Goal: Task Accomplishment & Management: Use online tool/utility

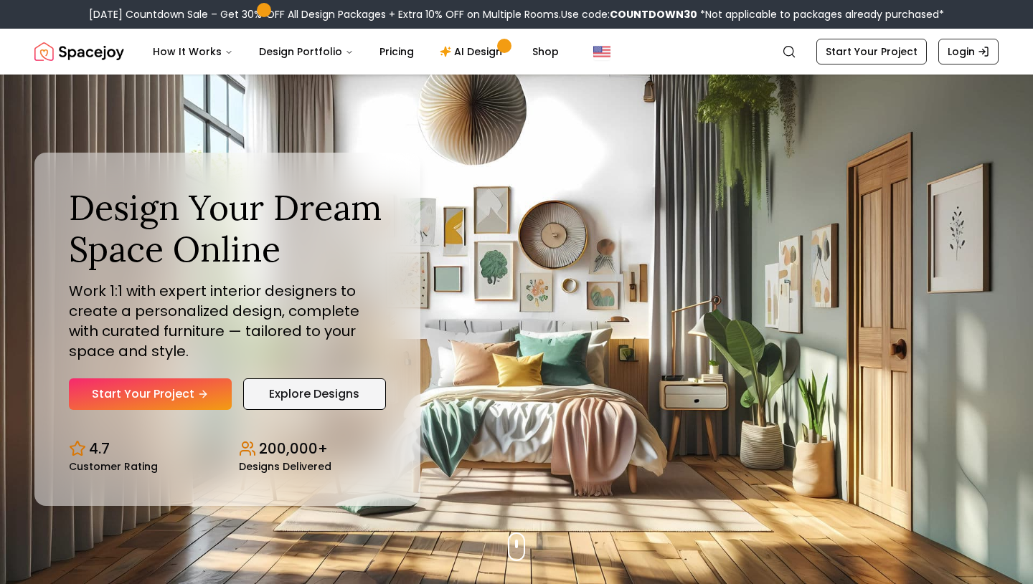
click at [308, 397] on link "Explore Designs" at bounding box center [314, 395] width 143 height 32
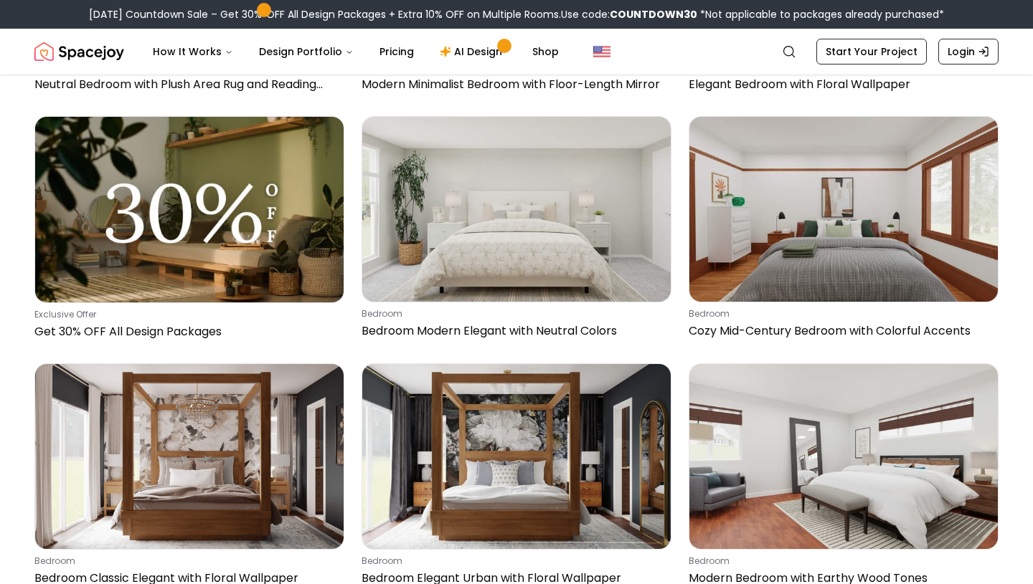
scroll to position [338, 0]
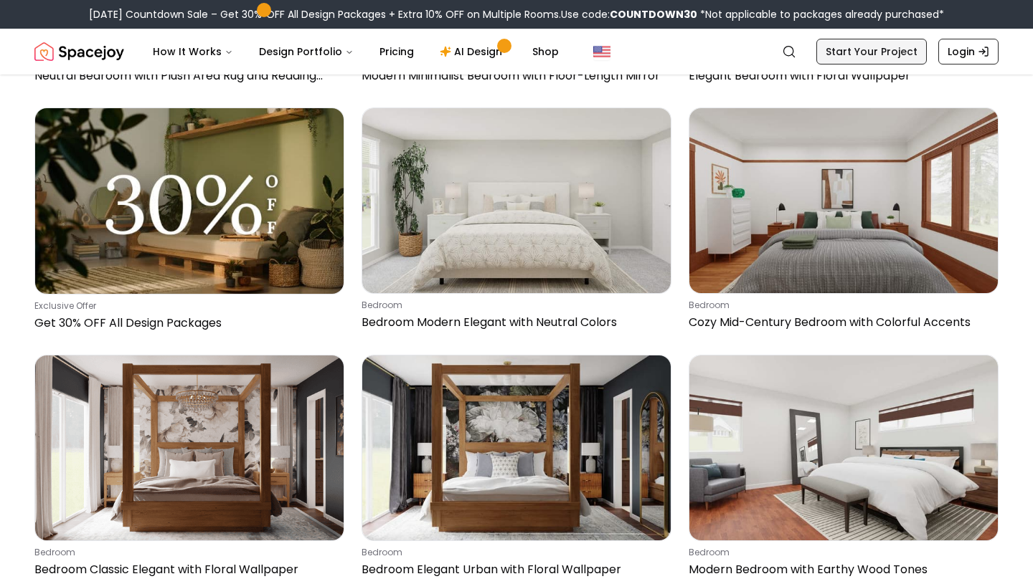
click at [890, 53] on link "Start Your Project" at bounding box center [871, 52] width 110 height 26
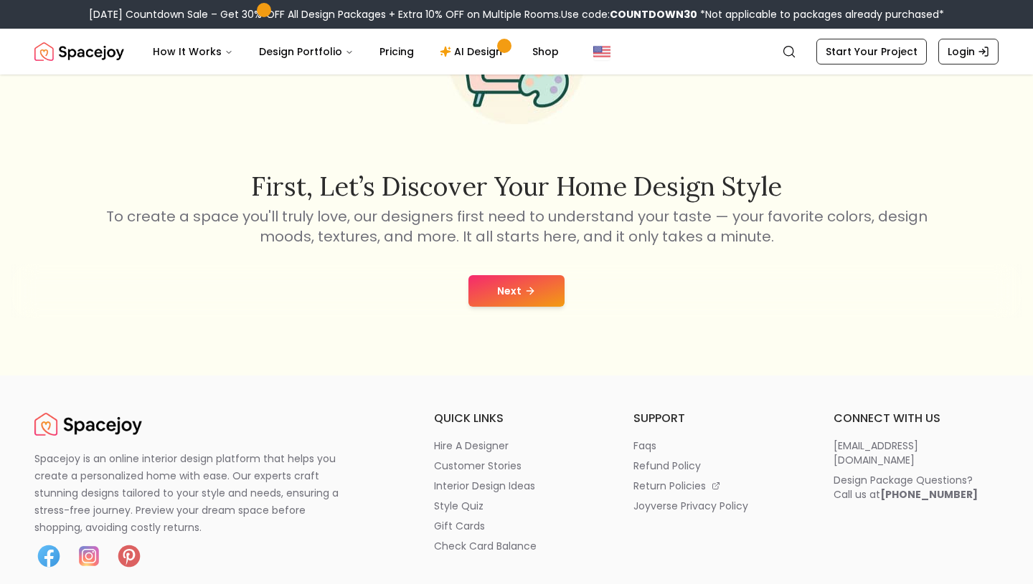
scroll to position [170, 0]
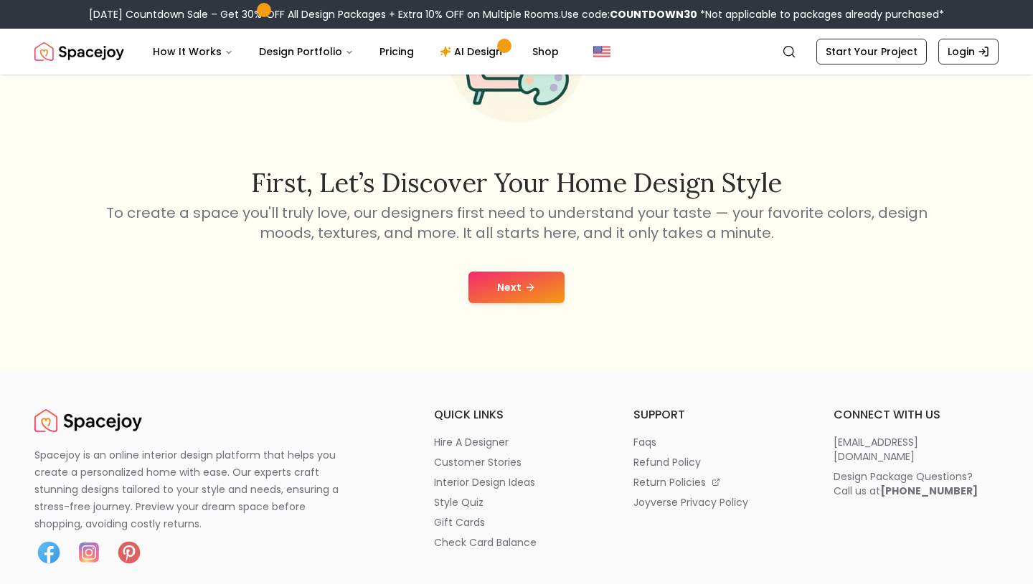
click at [527, 293] on button "Next" at bounding box center [516, 288] width 96 height 32
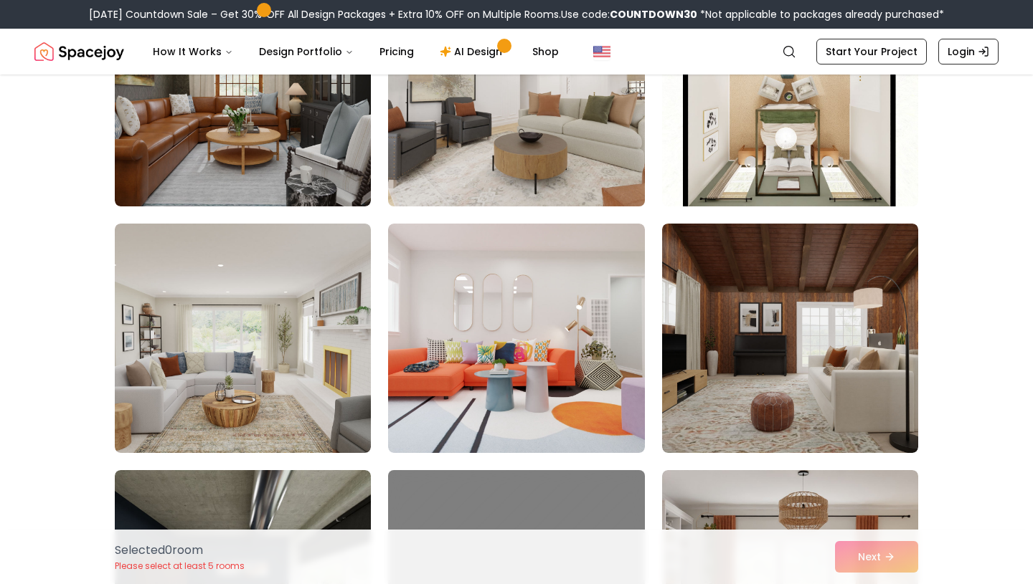
scroll to position [219, 0]
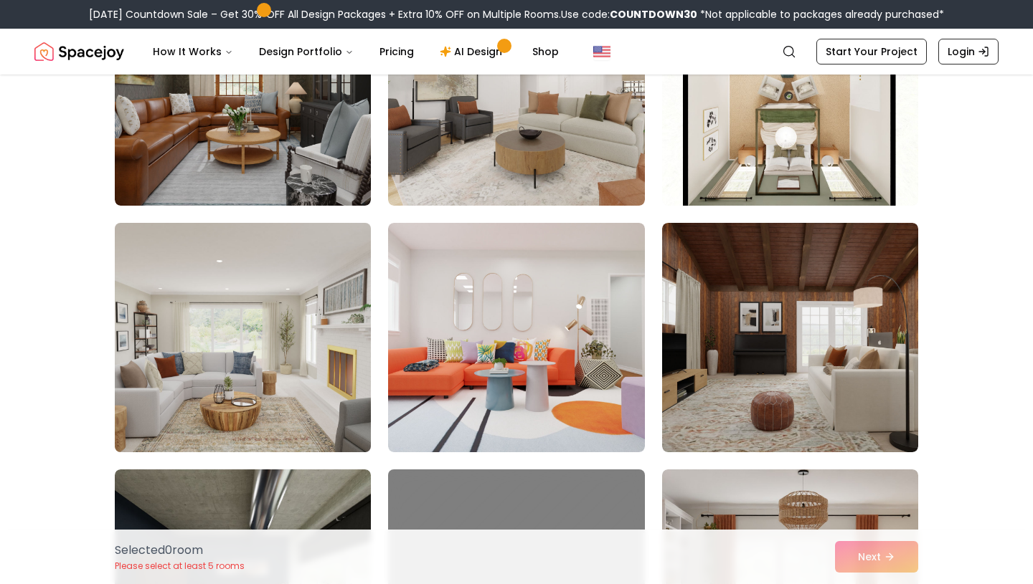
click at [287, 394] on img at bounding box center [242, 337] width 269 height 241
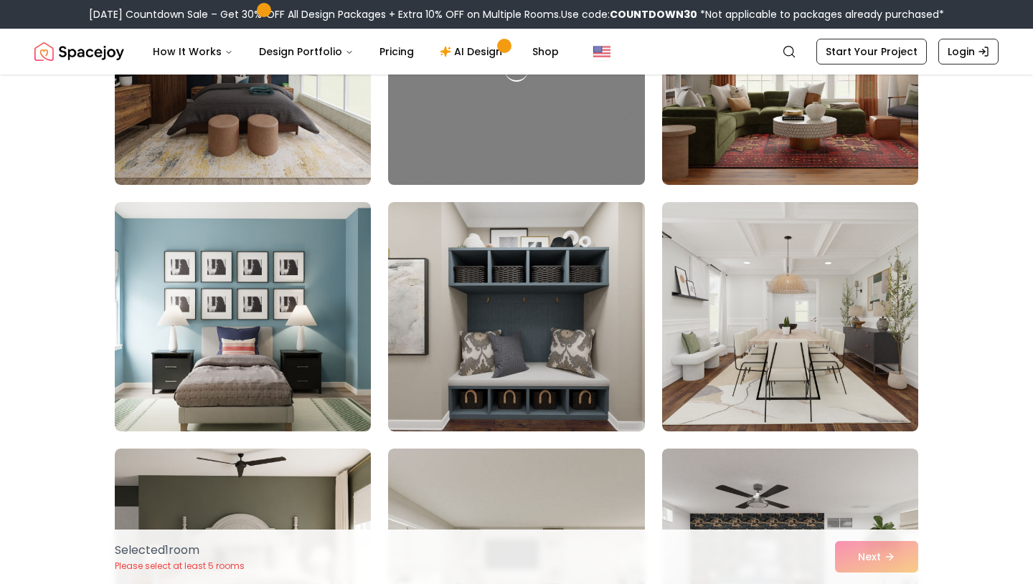
scroll to position [734, 0]
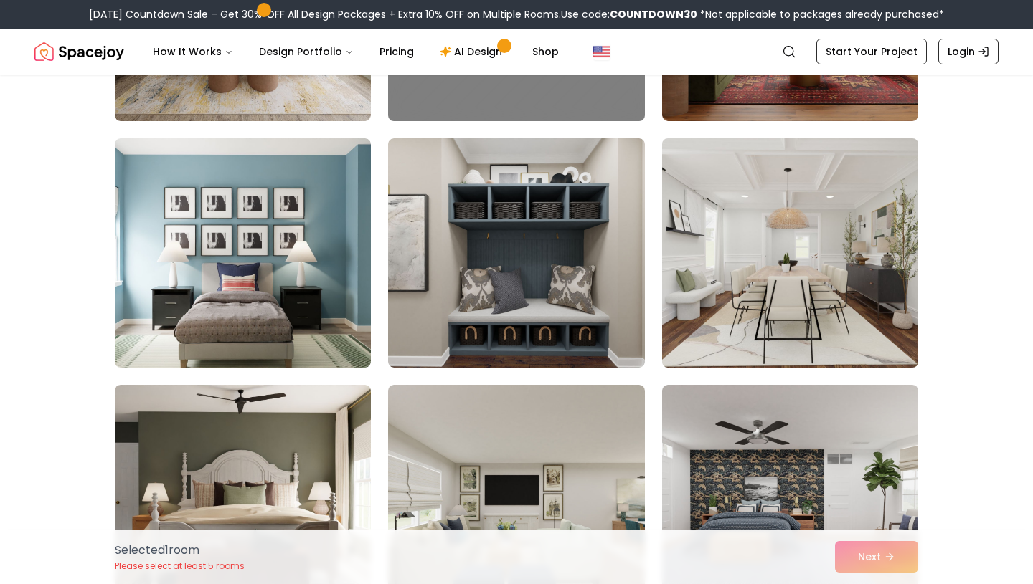
click at [788, 313] on img at bounding box center [789, 253] width 269 height 241
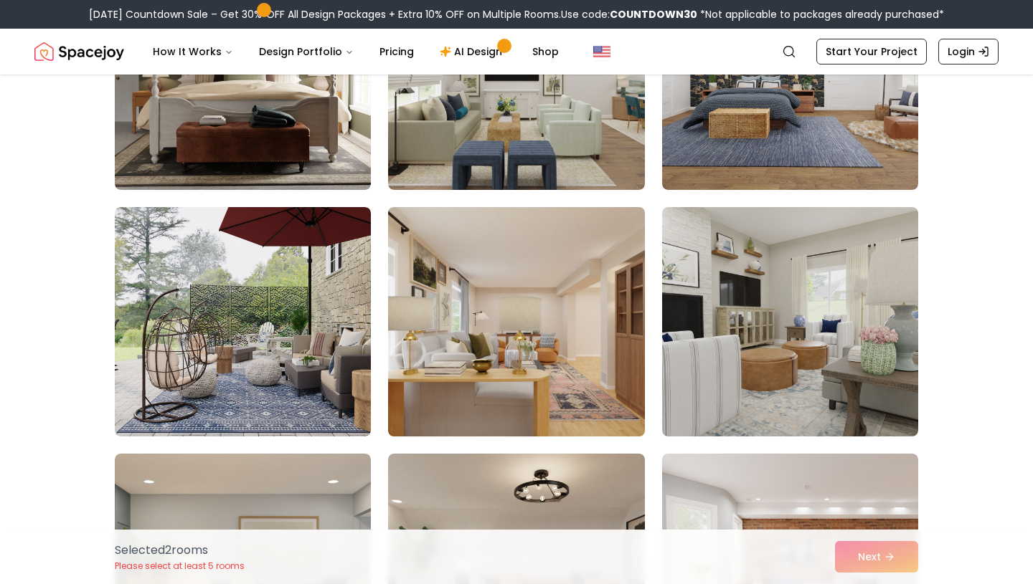
scroll to position [1258, 0]
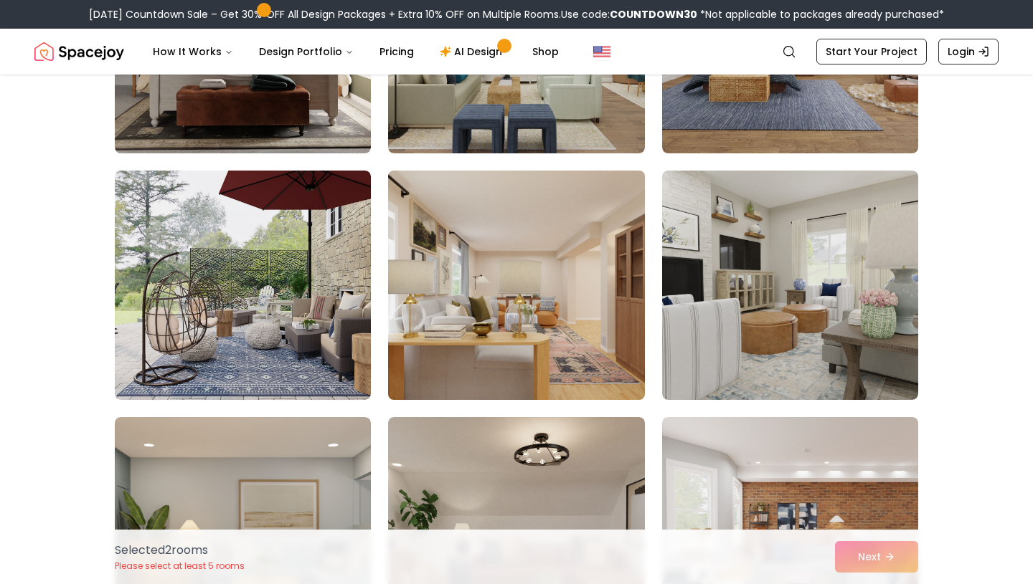
click at [561, 354] on img at bounding box center [515, 285] width 269 height 241
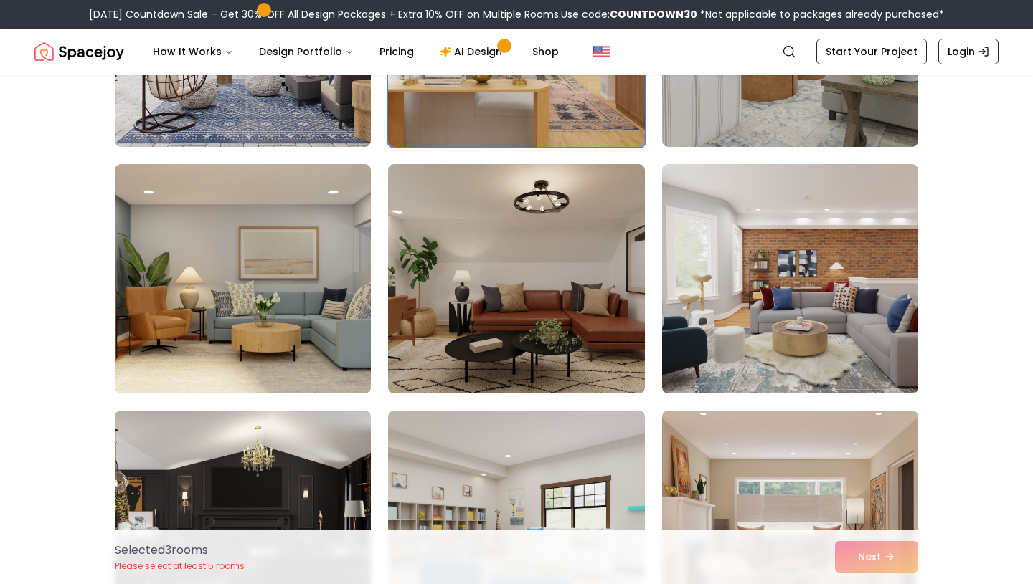
scroll to position [1514, 0]
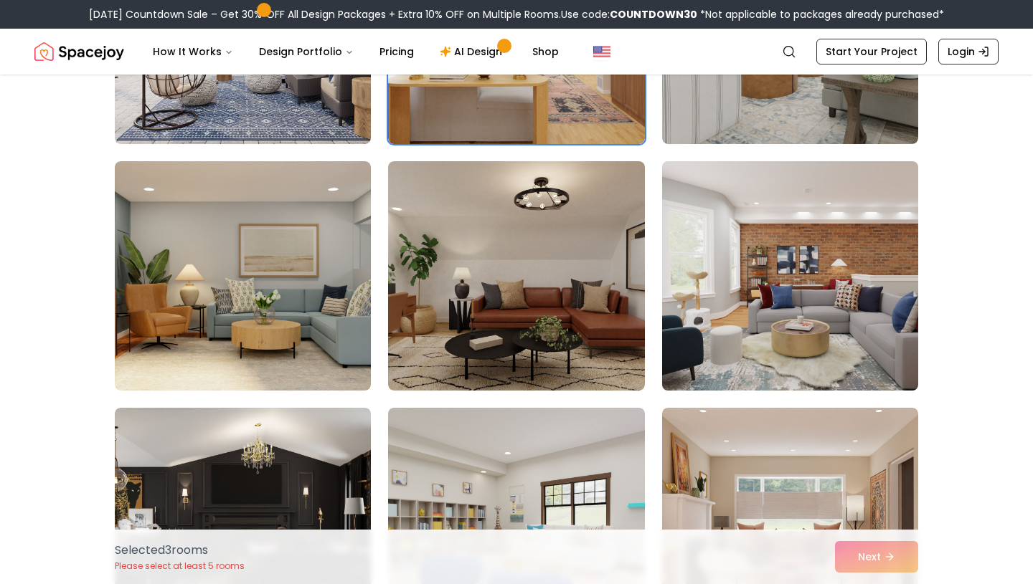
click at [777, 354] on img at bounding box center [789, 276] width 269 height 241
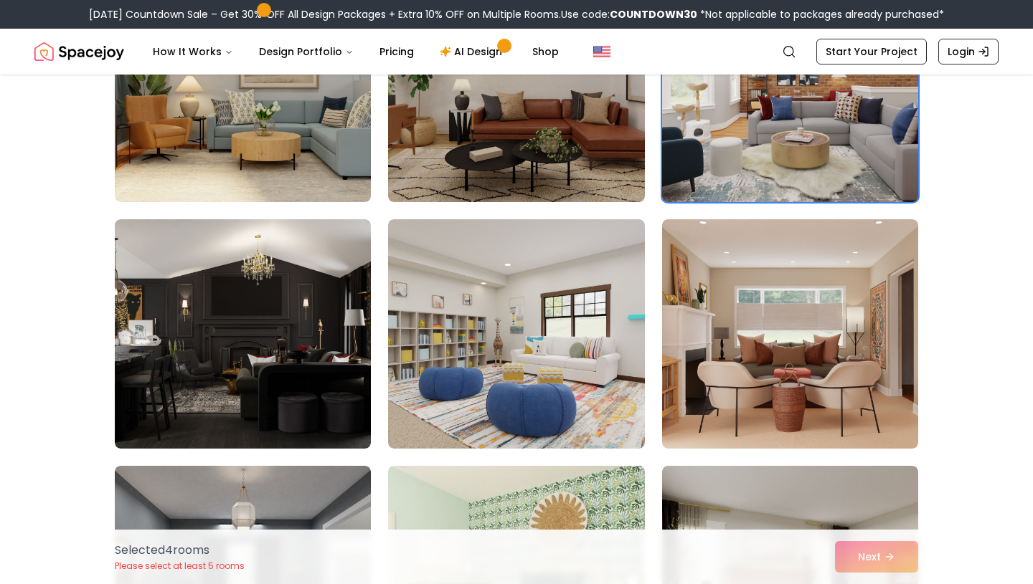
scroll to position [1715, 0]
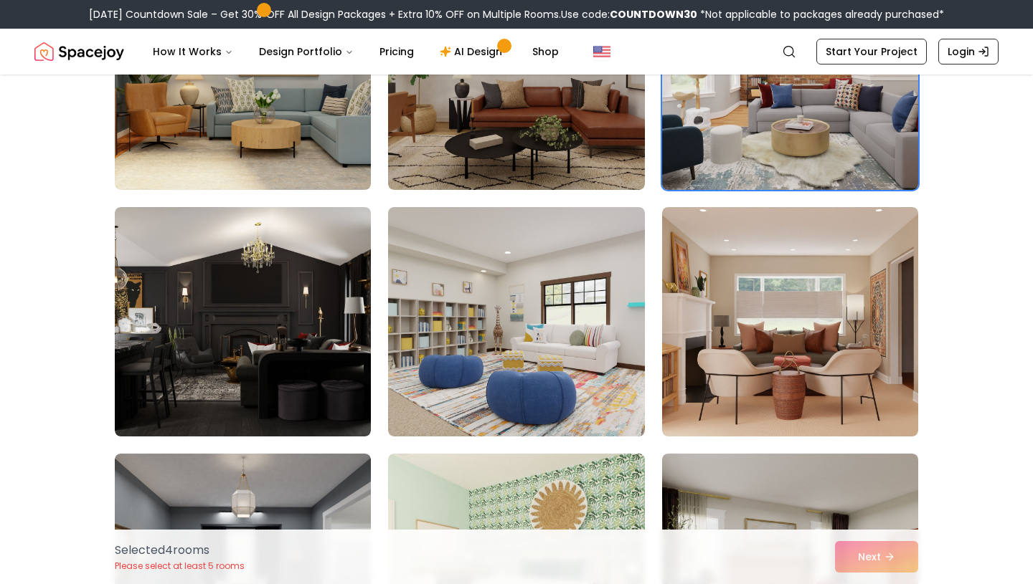
click at [777, 354] on img at bounding box center [790, 321] width 256 height 229
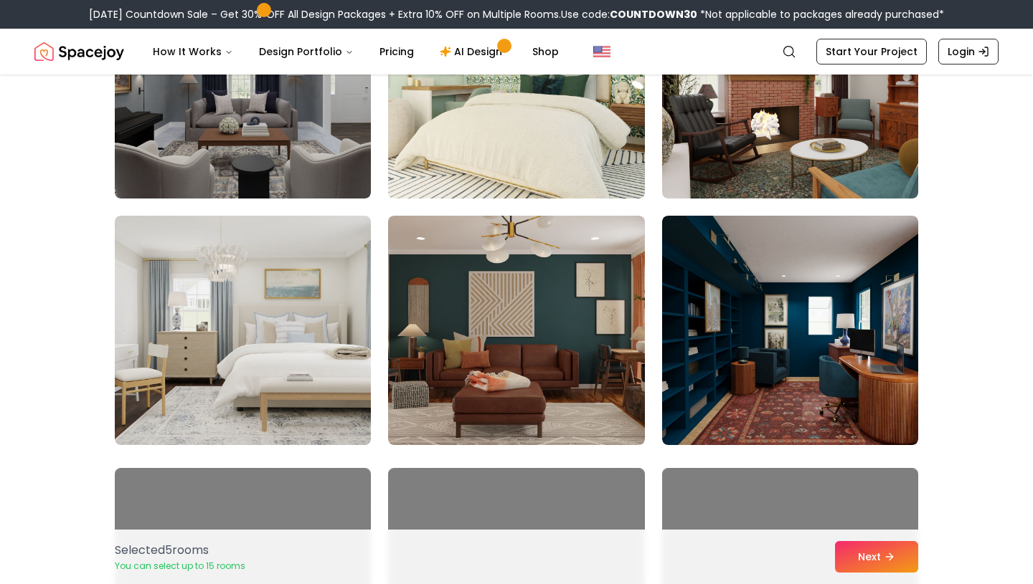
scroll to position [2247, 0]
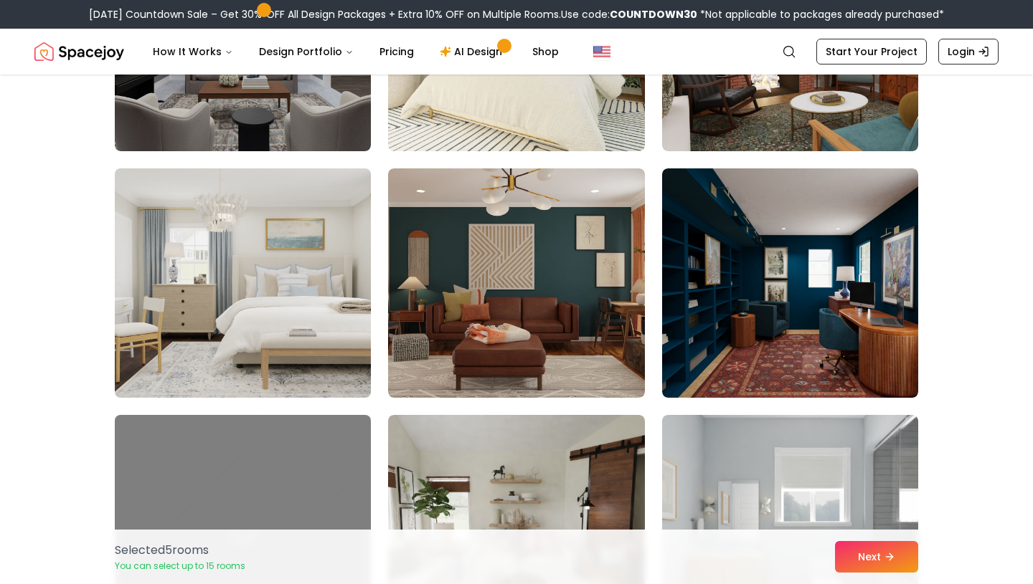
click at [288, 327] on img at bounding box center [242, 283] width 269 height 241
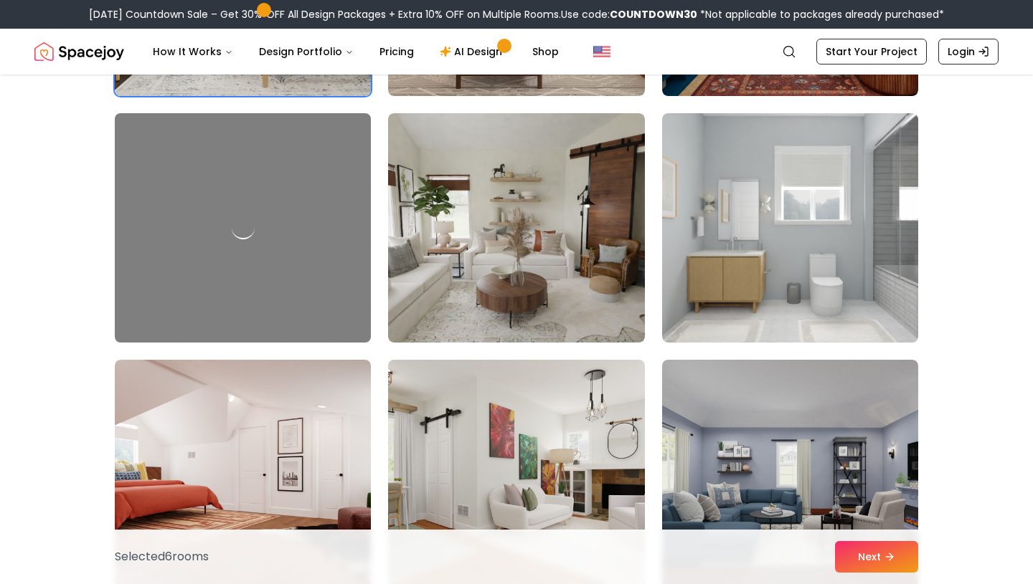
scroll to position [2546, 0]
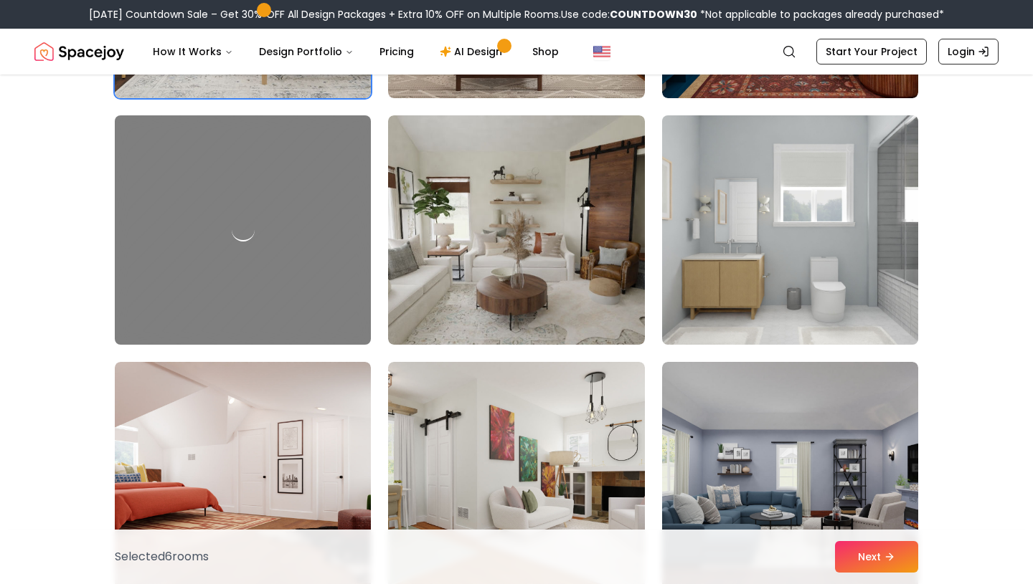
click at [711, 281] on img at bounding box center [789, 230] width 269 height 241
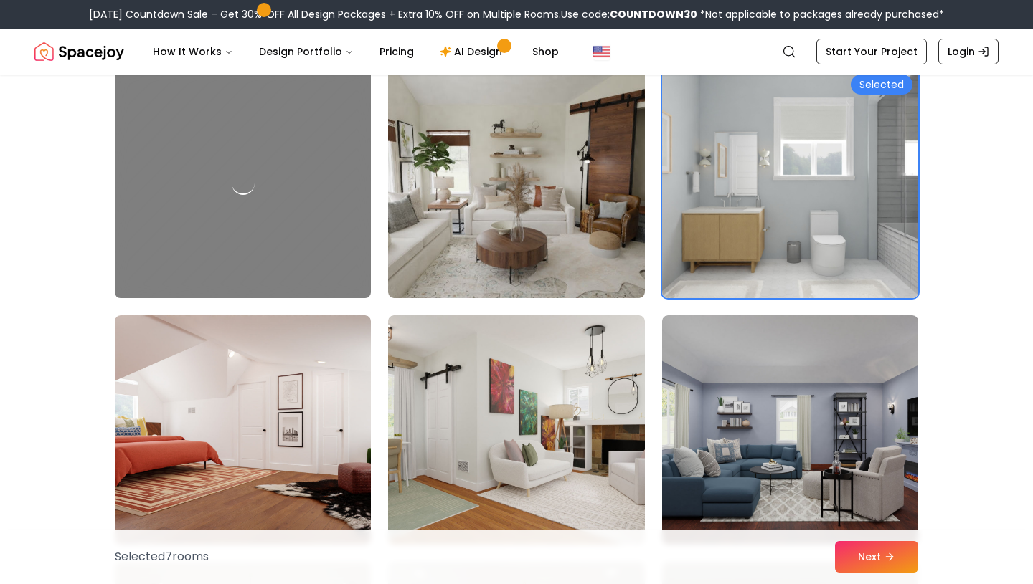
scroll to position [2603, 0]
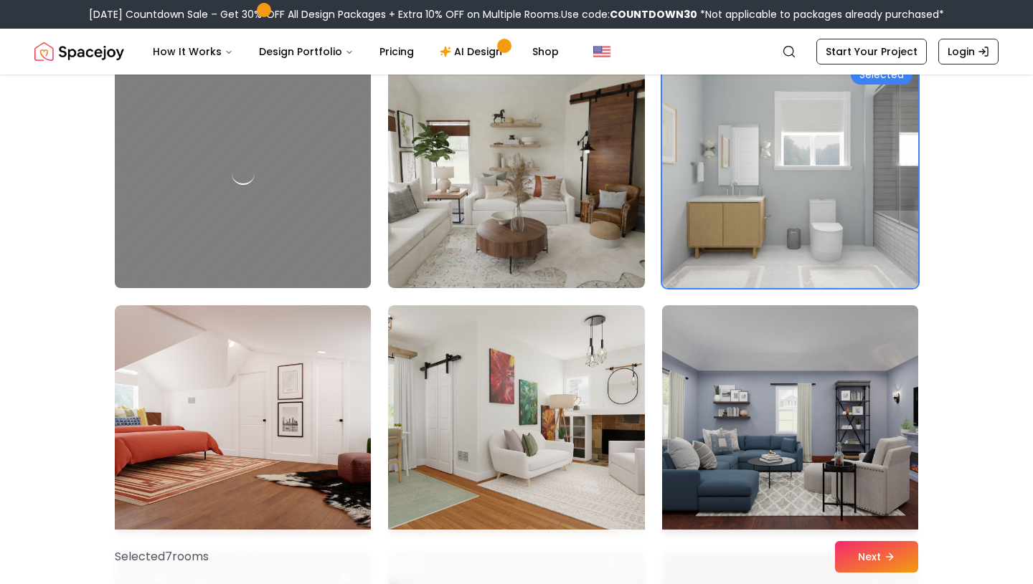
click at [729, 396] on img at bounding box center [789, 420] width 269 height 241
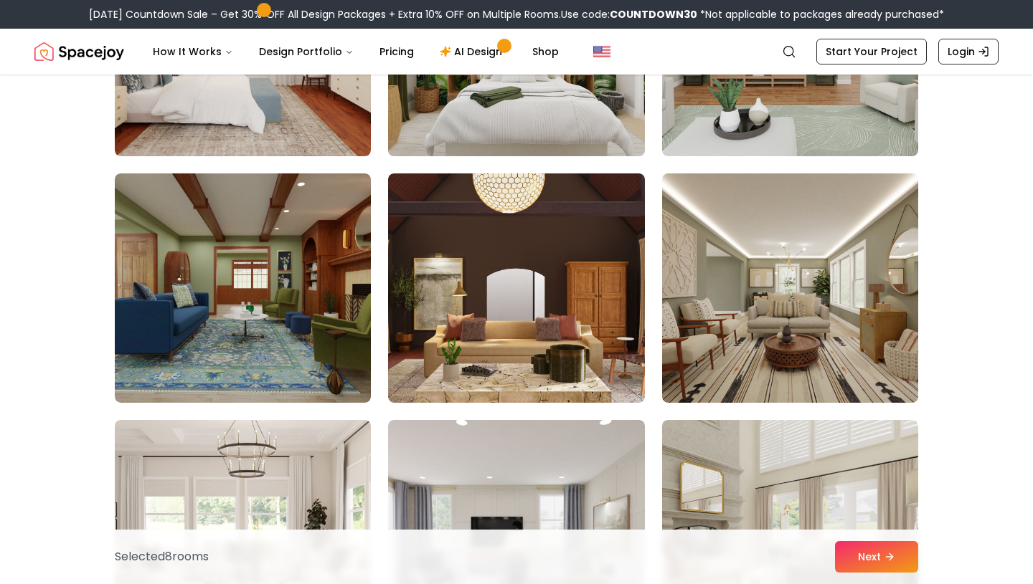
scroll to position [3235, 0]
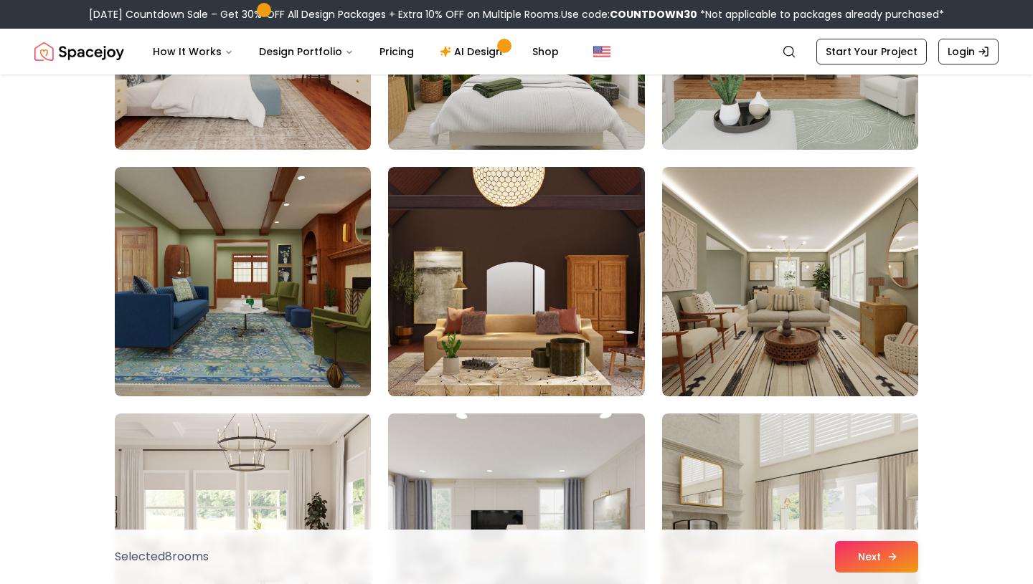
click at [850, 558] on button "Next" at bounding box center [876, 557] width 83 height 32
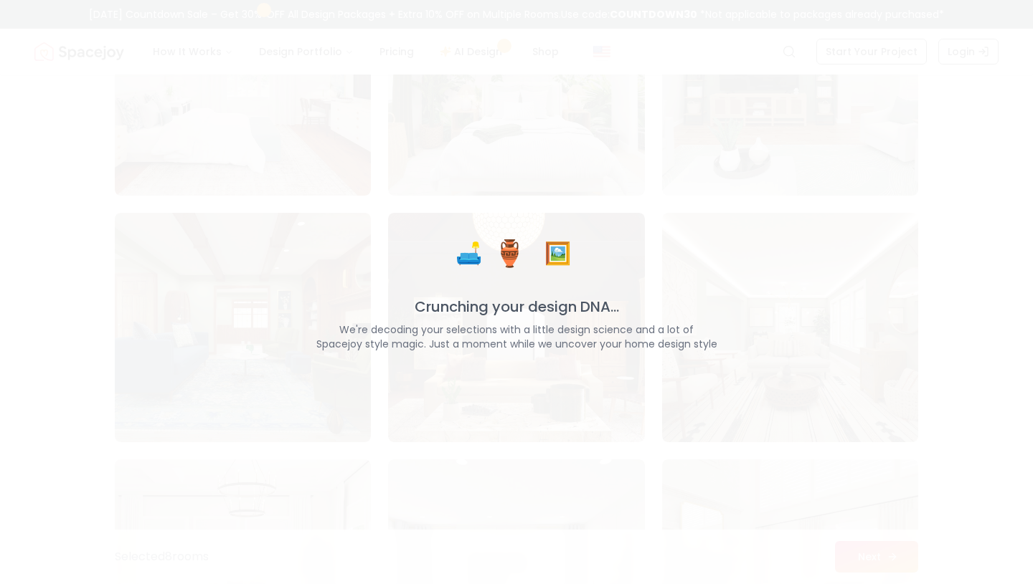
scroll to position [3281, 0]
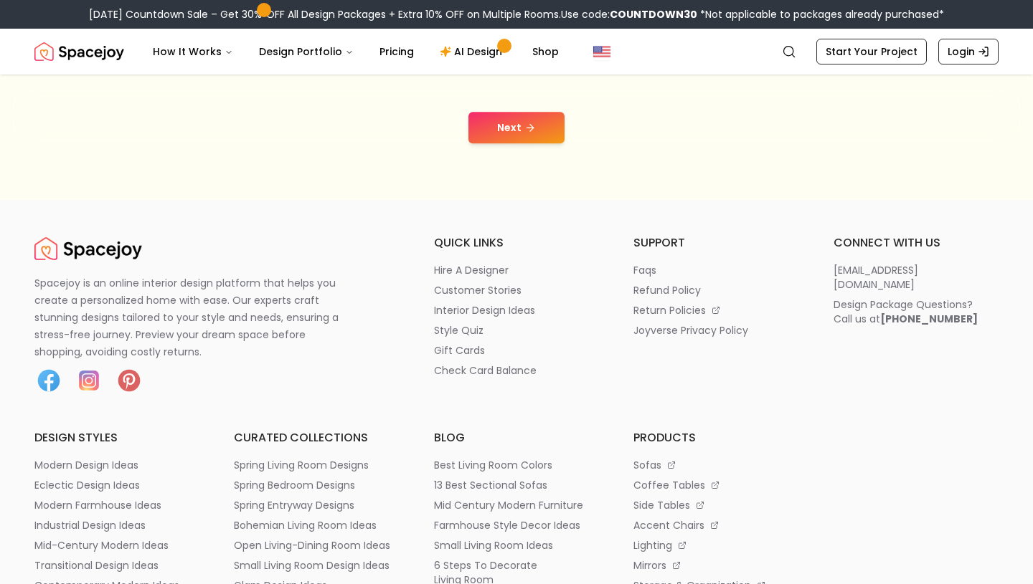
scroll to position [202, 0]
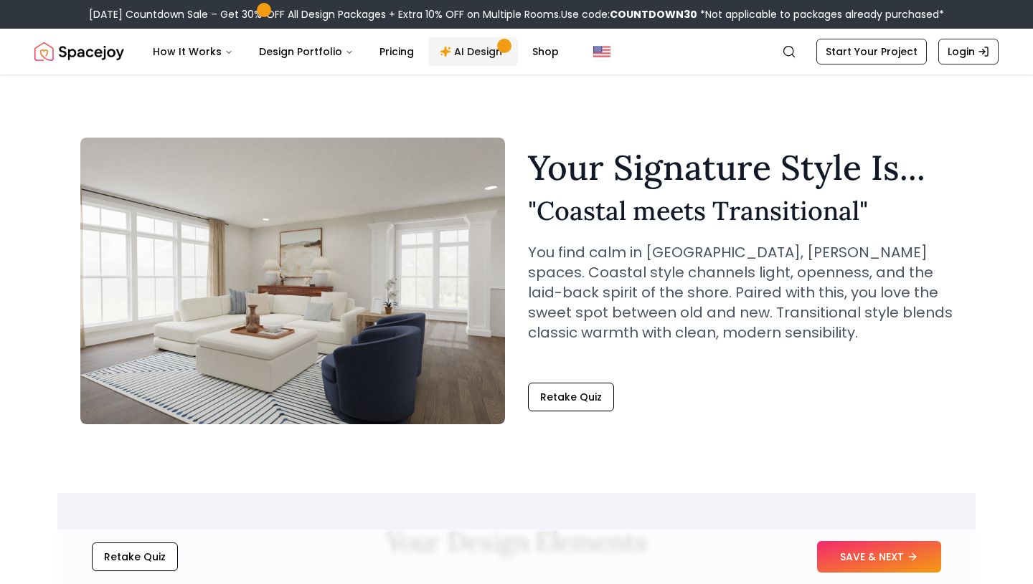
click at [470, 44] on link "AI Design" at bounding box center [473, 51] width 90 height 29
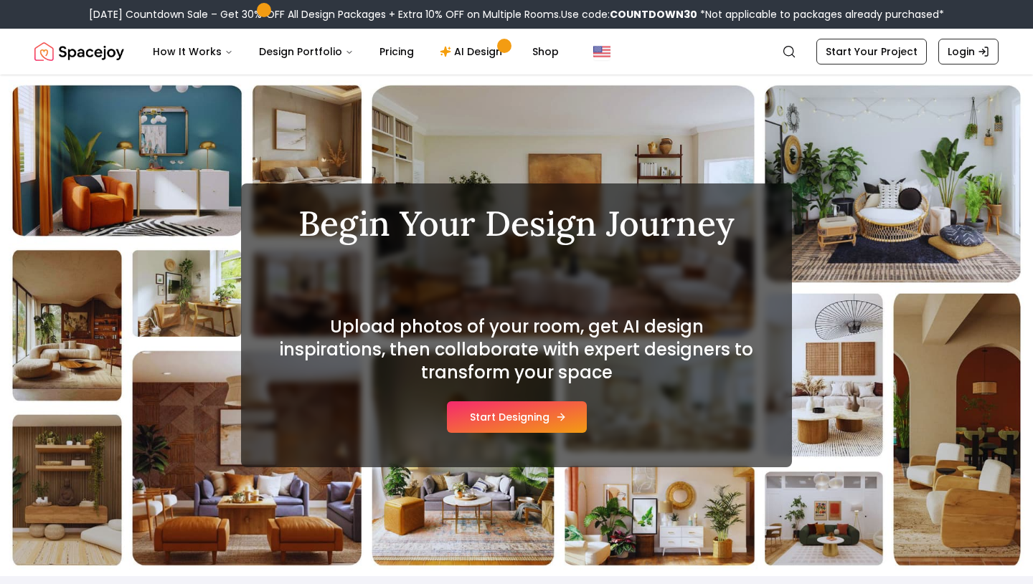
click at [520, 420] on button "Start Designing" at bounding box center [517, 418] width 140 height 32
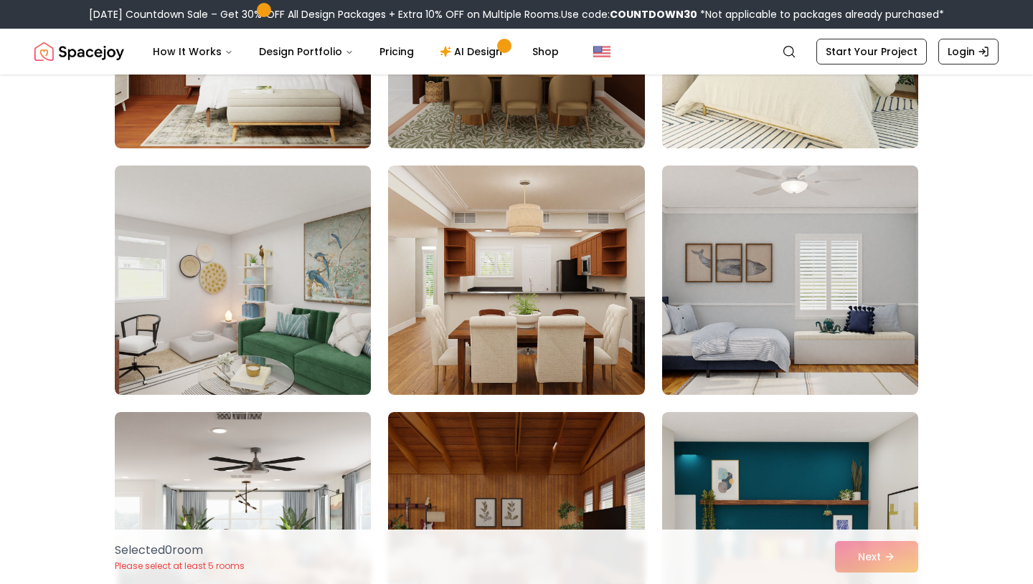
scroll to position [275, 0]
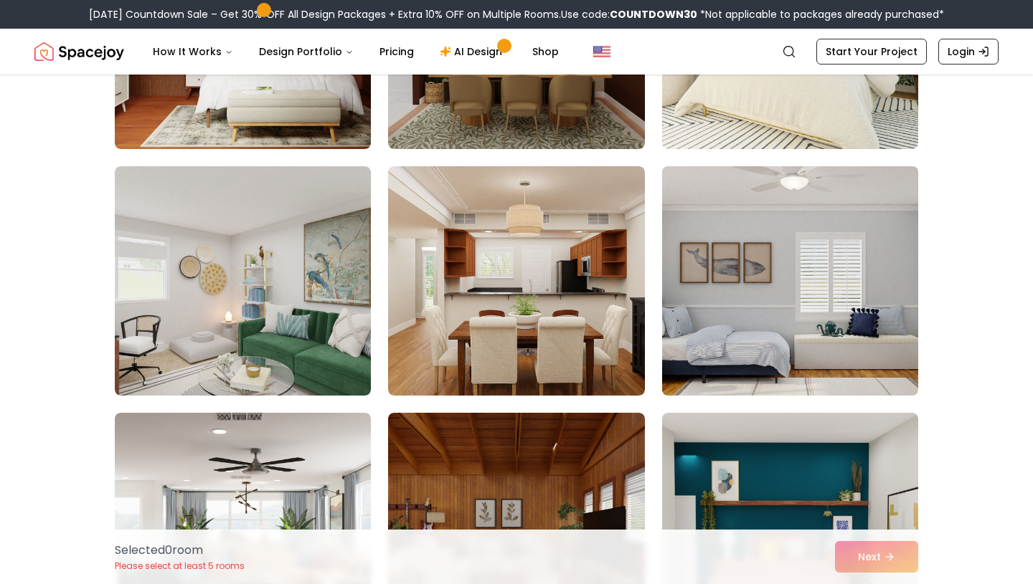
click at [761, 309] on img at bounding box center [789, 281] width 269 height 241
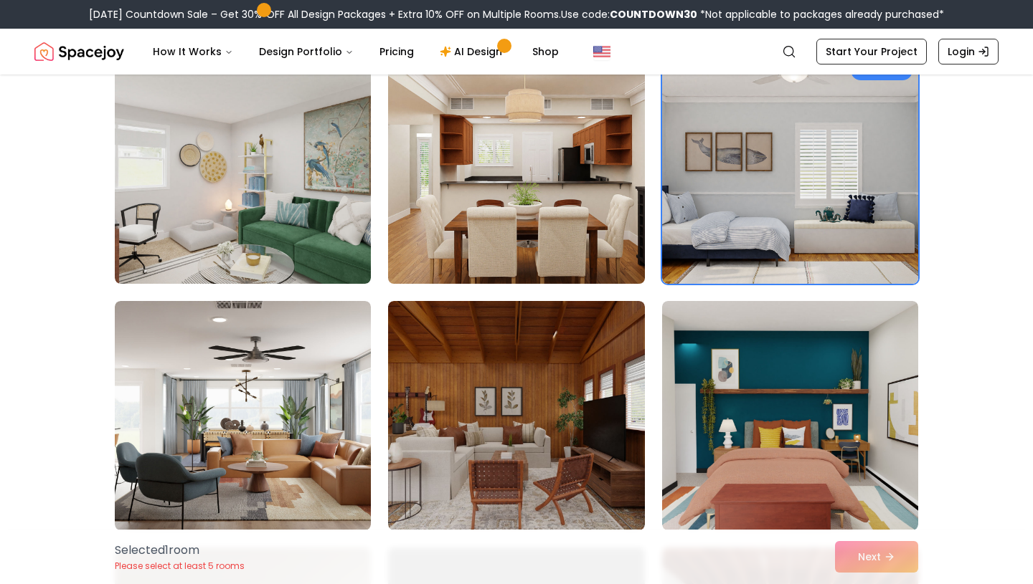
scroll to position [183, 0]
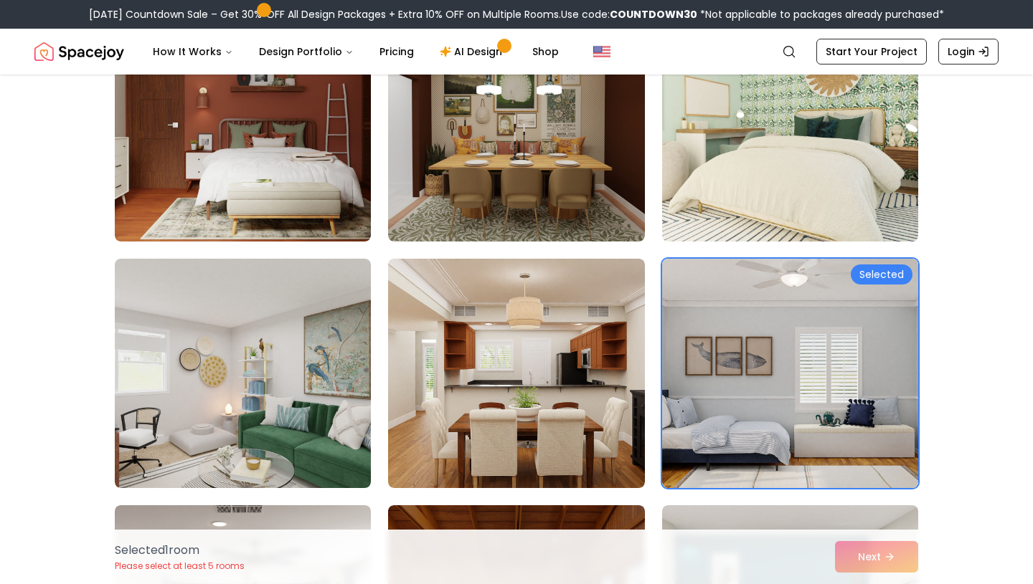
click at [783, 175] on img at bounding box center [789, 126] width 269 height 241
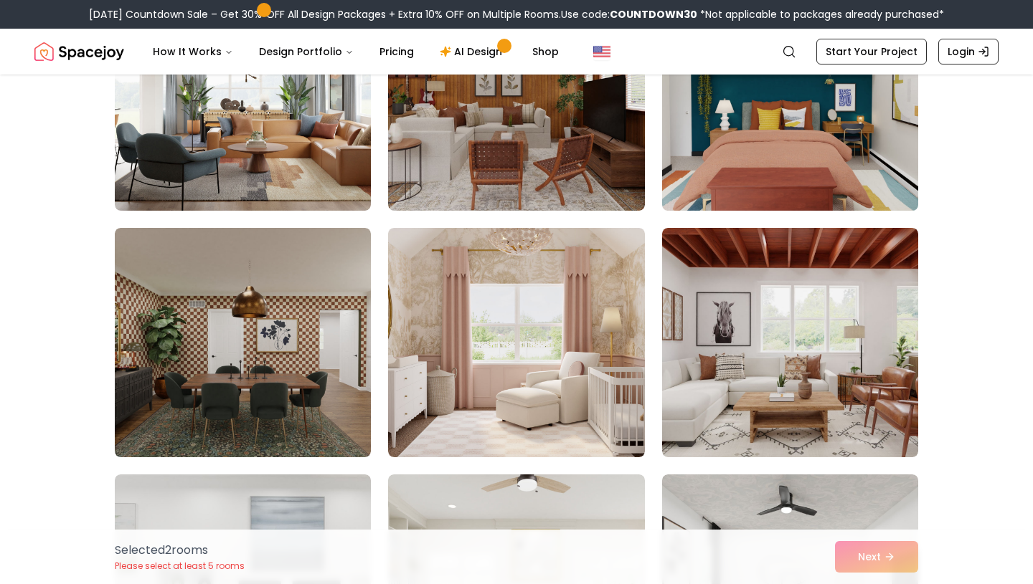
scroll to position [708, 0]
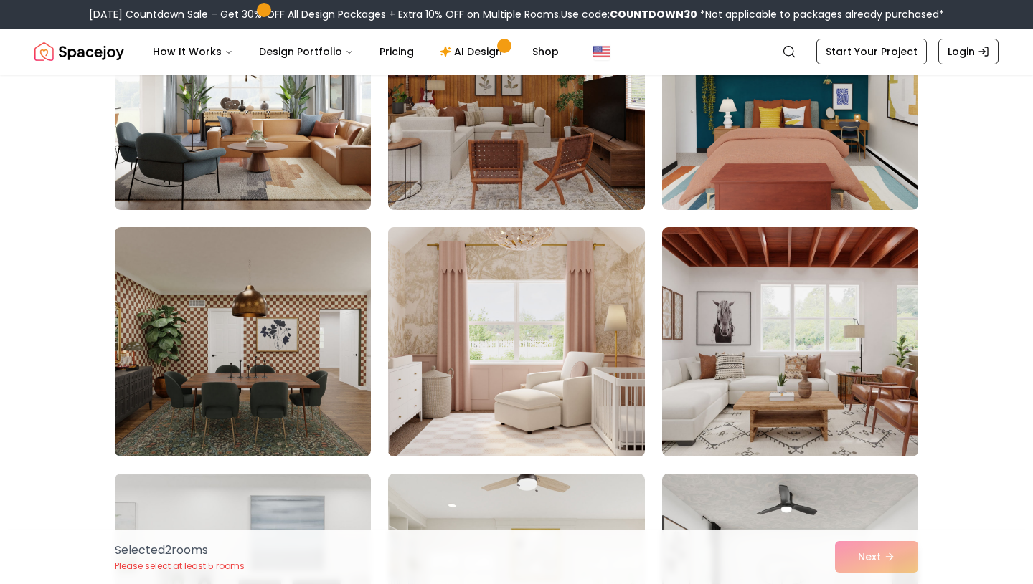
click at [619, 285] on img at bounding box center [515, 342] width 269 height 241
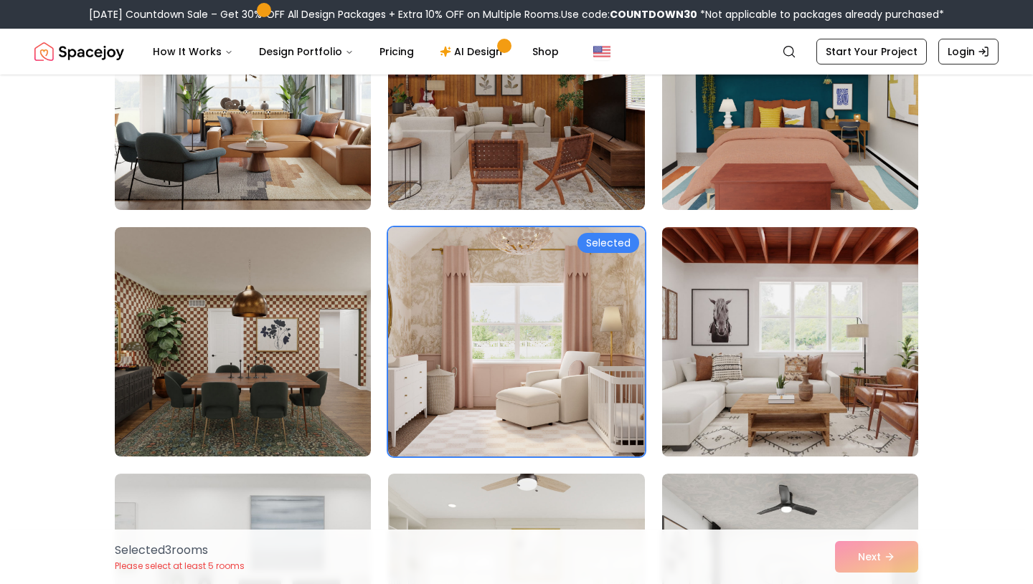
click at [719, 323] on img at bounding box center [789, 342] width 269 height 241
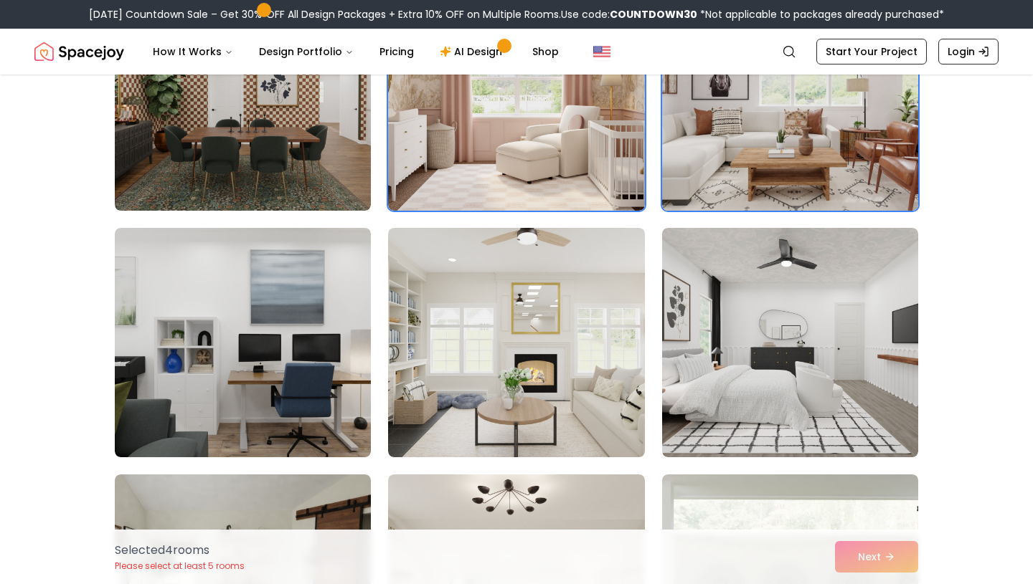
scroll to position [959, 0]
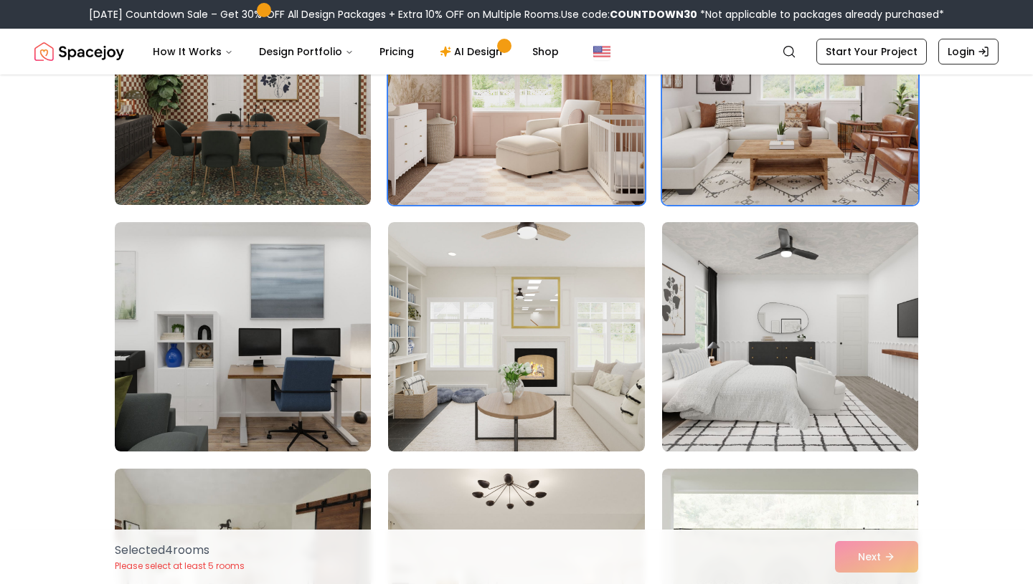
click at [726, 394] on img at bounding box center [789, 337] width 269 height 241
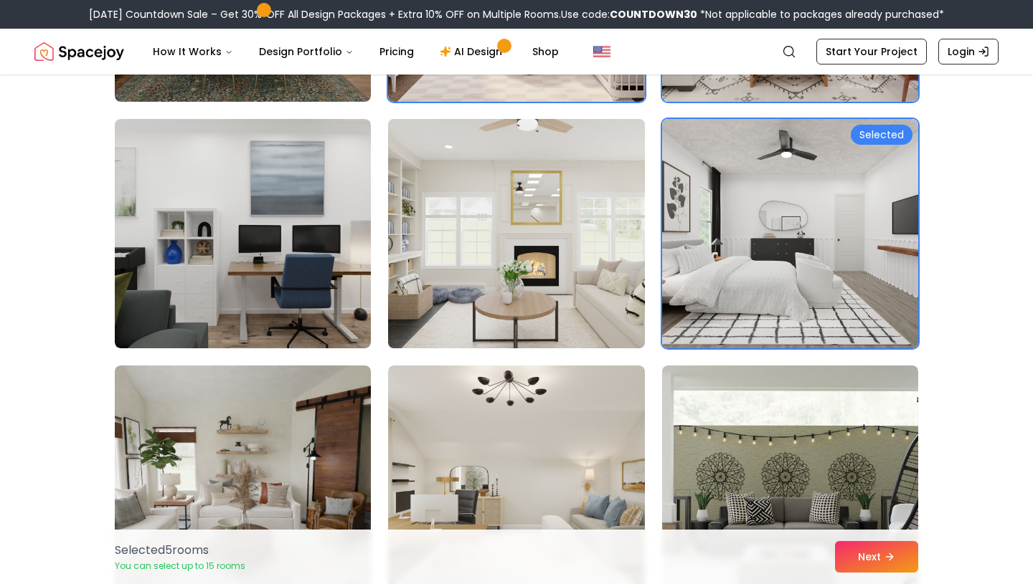
scroll to position [1246, 0]
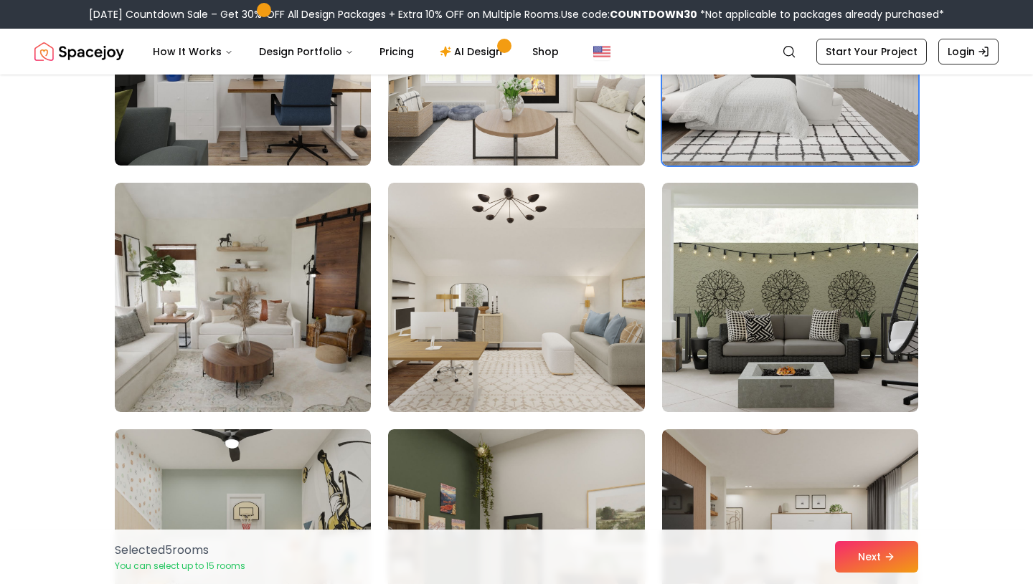
click at [529, 142] on img at bounding box center [515, 50] width 269 height 241
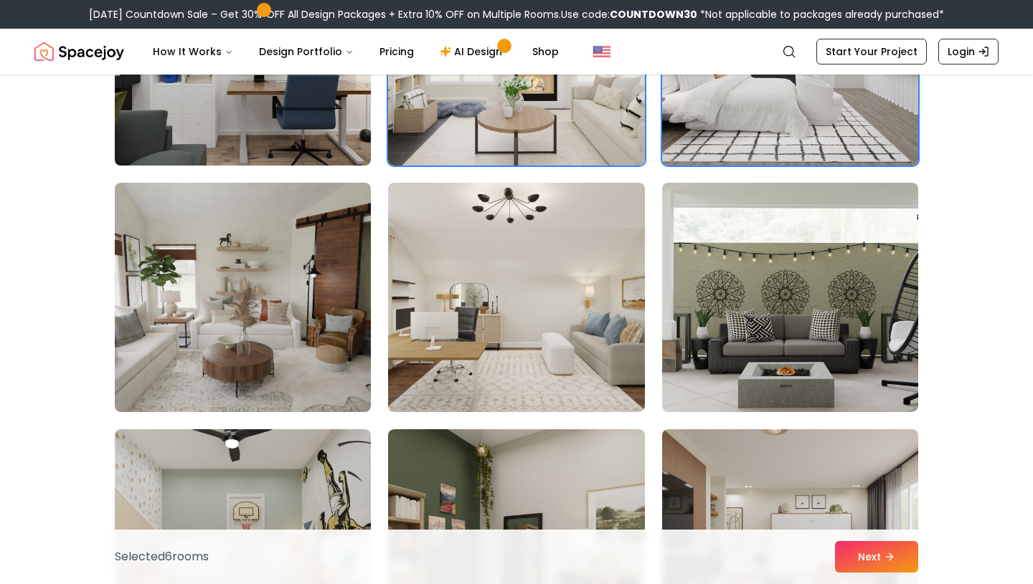
click at [335, 143] on img at bounding box center [242, 50] width 269 height 241
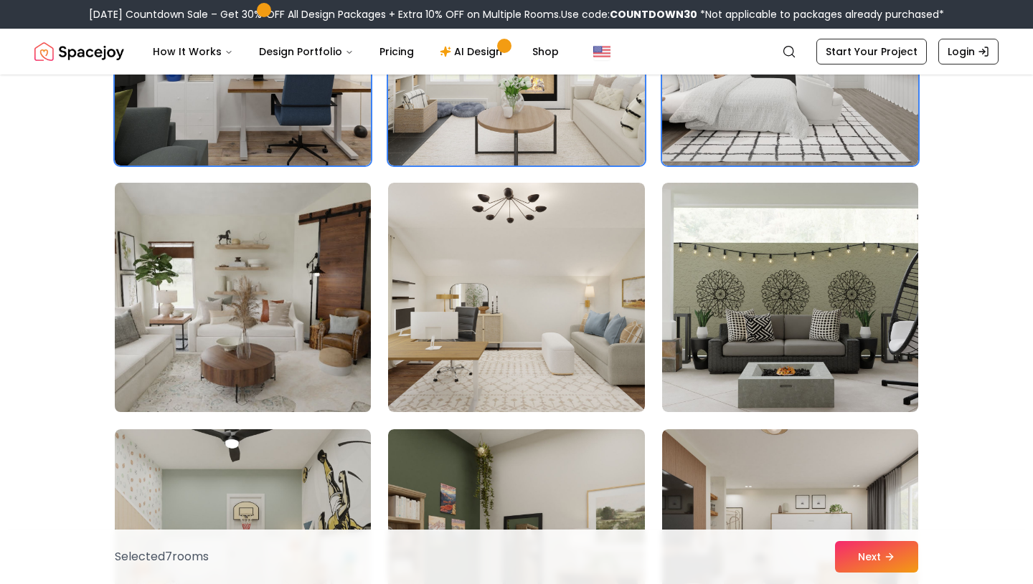
click at [329, 288] on img at bounding box center [242, 297] width 269 height 241
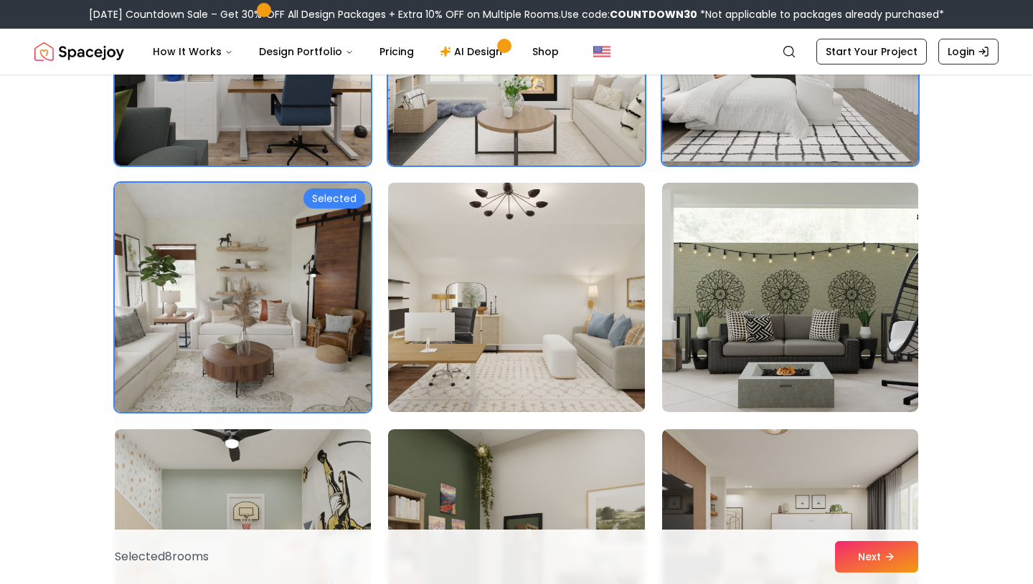
click at [452, 300] on img at bounding box center [515, 297] width 269 height 241
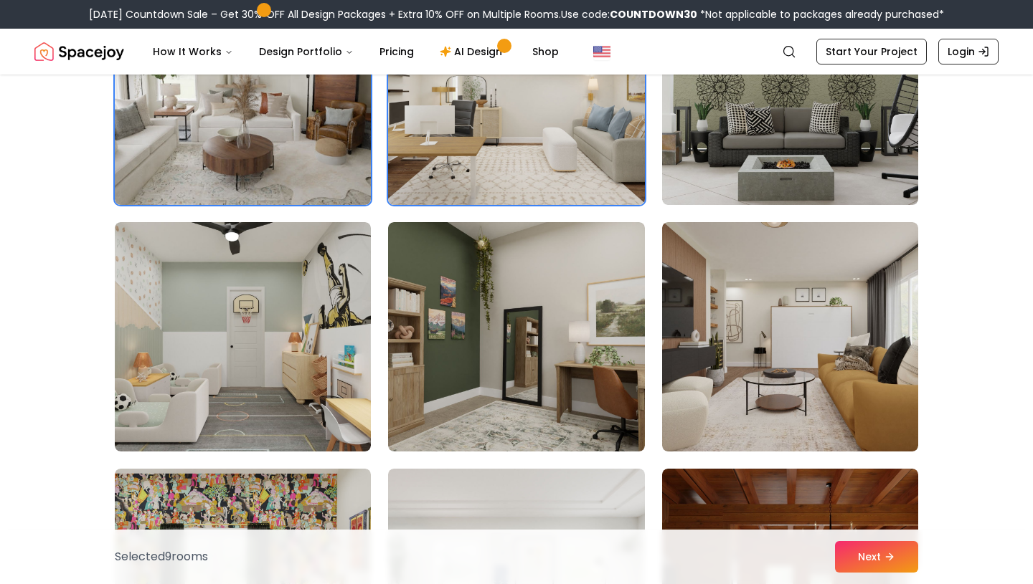
scroll to position [1454, 0]
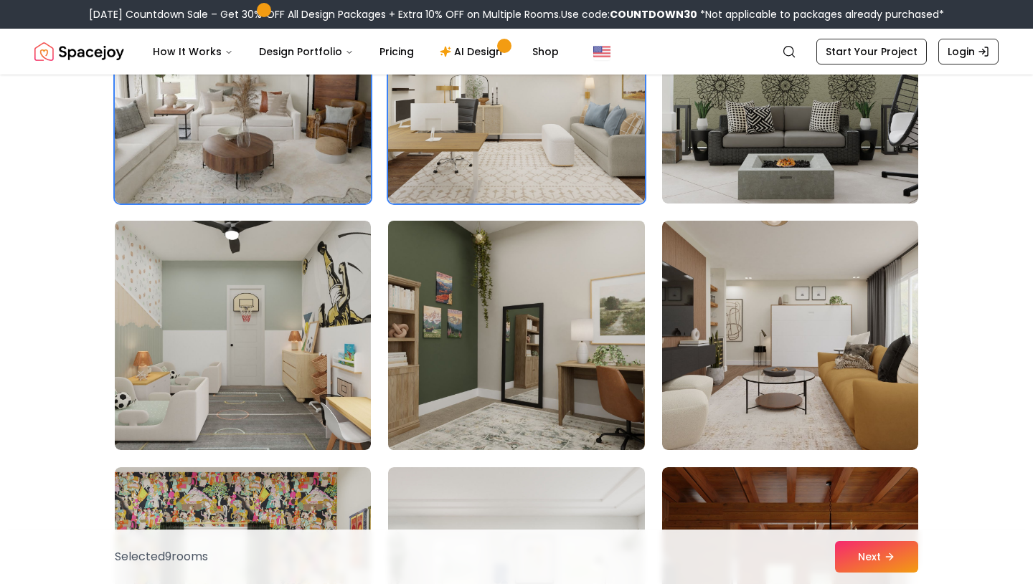
click at [430, 354] on img at bounding box center [515, 335] width 269 height 241
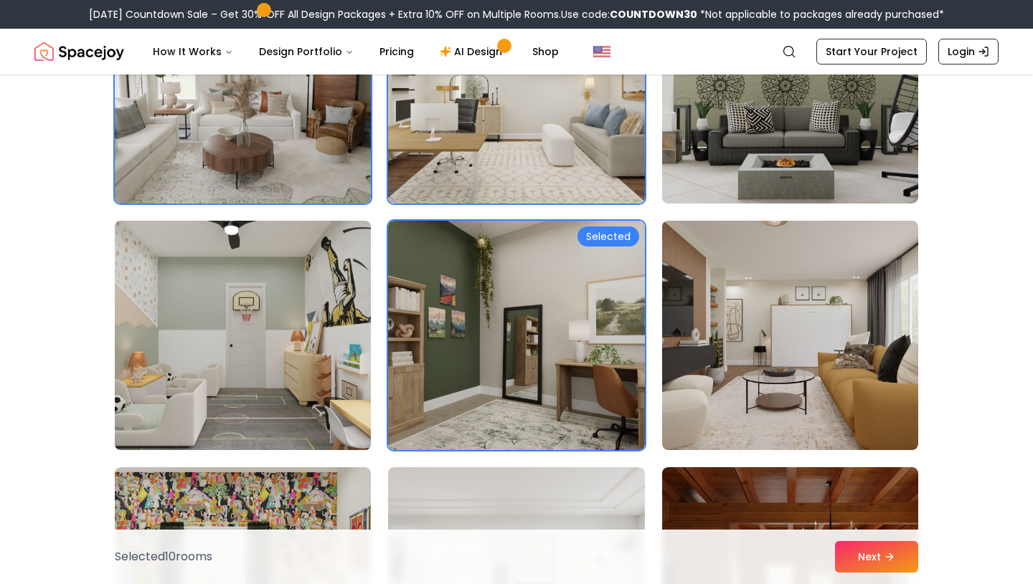
click at [320, 356] on img at bounding box center [242, 335] width 269 height 241
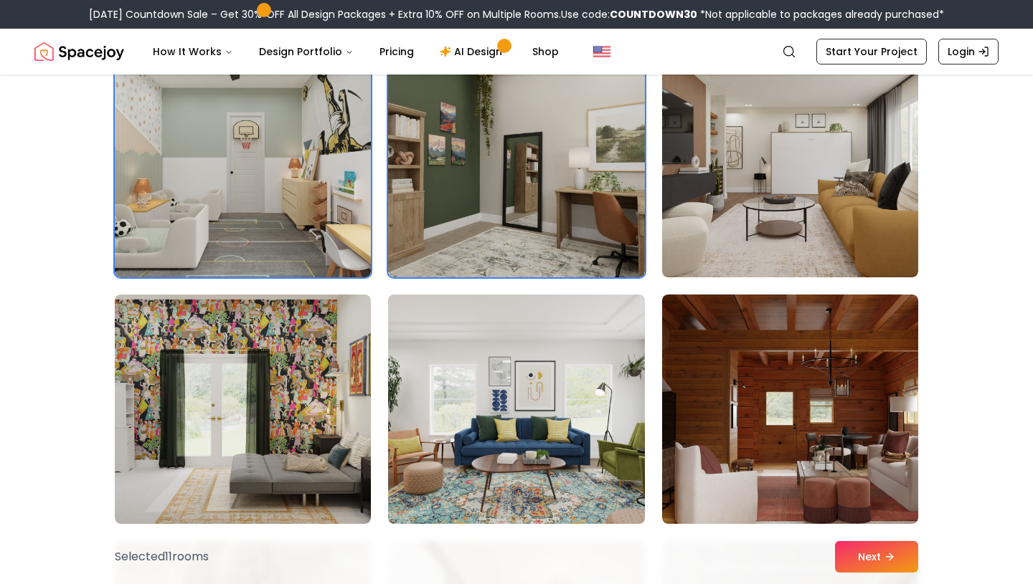
scroll to position [1630, 0]
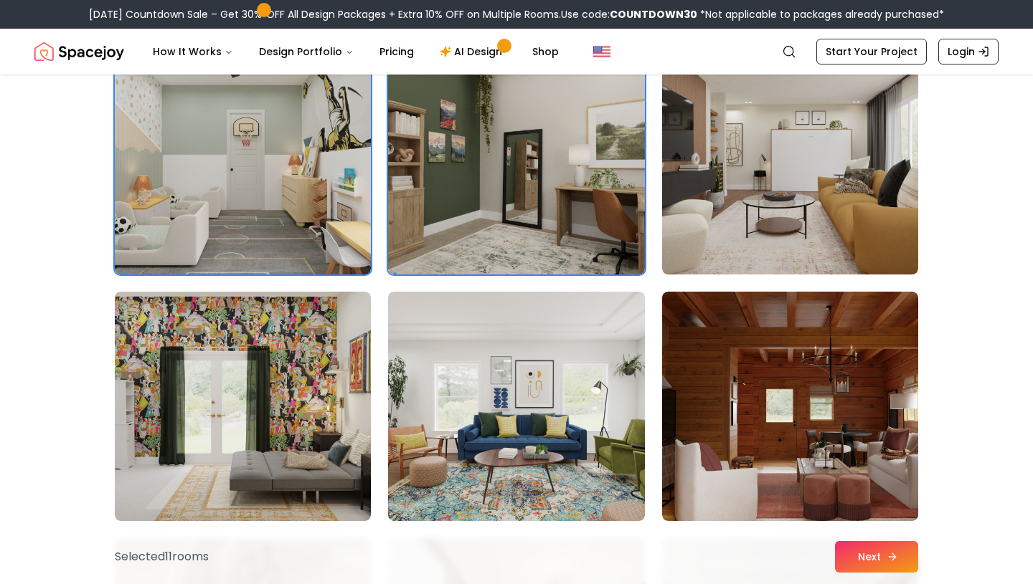
click at [870, 557] on button "Next" at bounding box center [876, 557] width 83 height 32
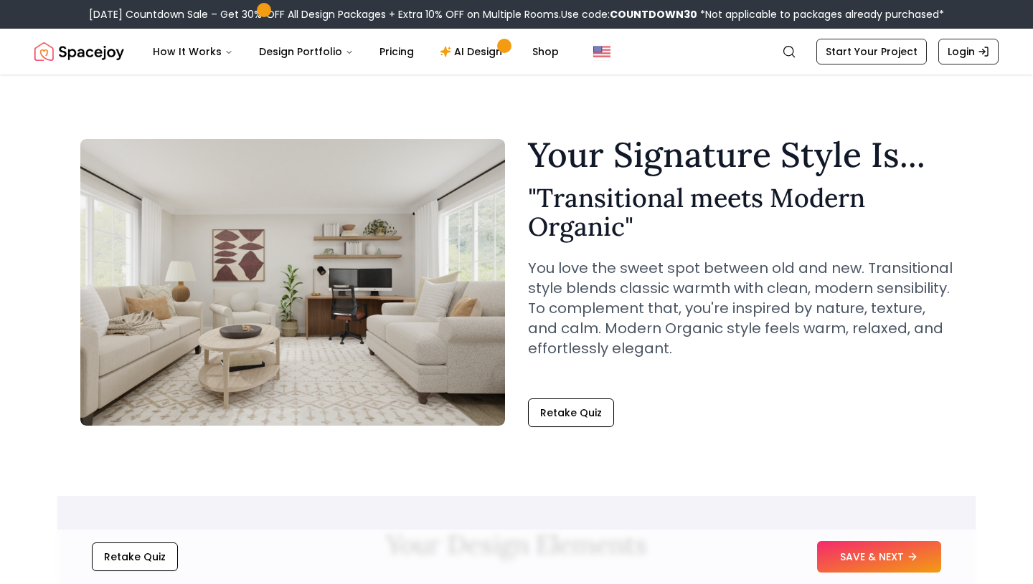
click at [856, 559] on button "SAVE & NEXT" at bounding box center [879, 557] width 124 height 32
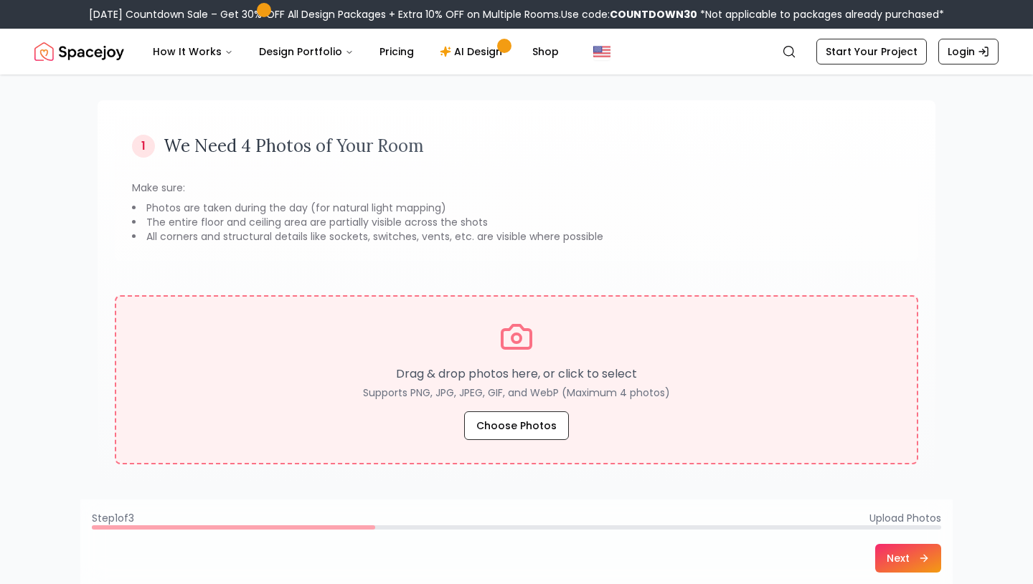
scroll to position [67, 0]
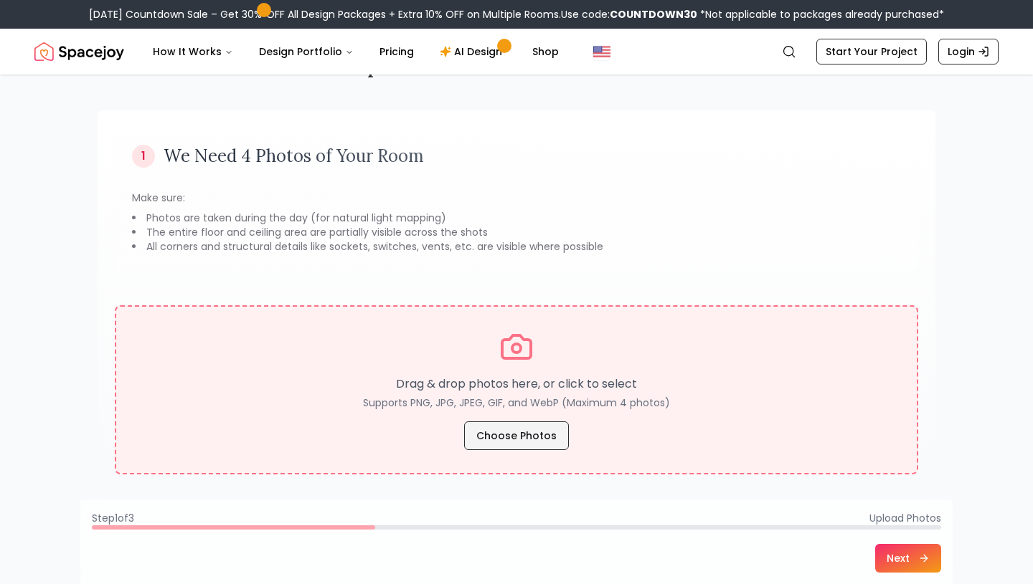
click at [505, 426] on button "Choose Photos" at bounding box center [516, 436] width 105 height 29
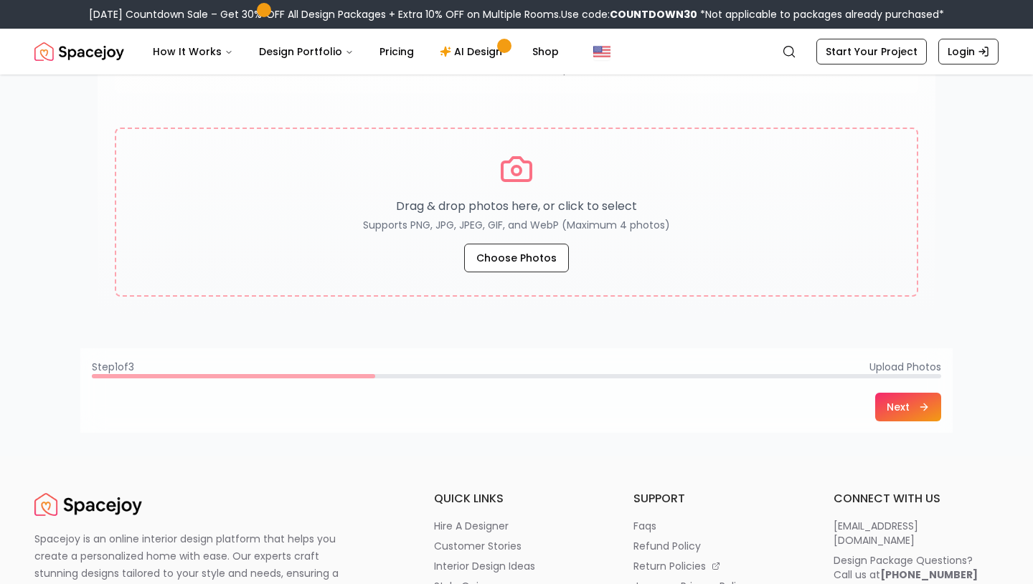
scroll to position [250, 0]
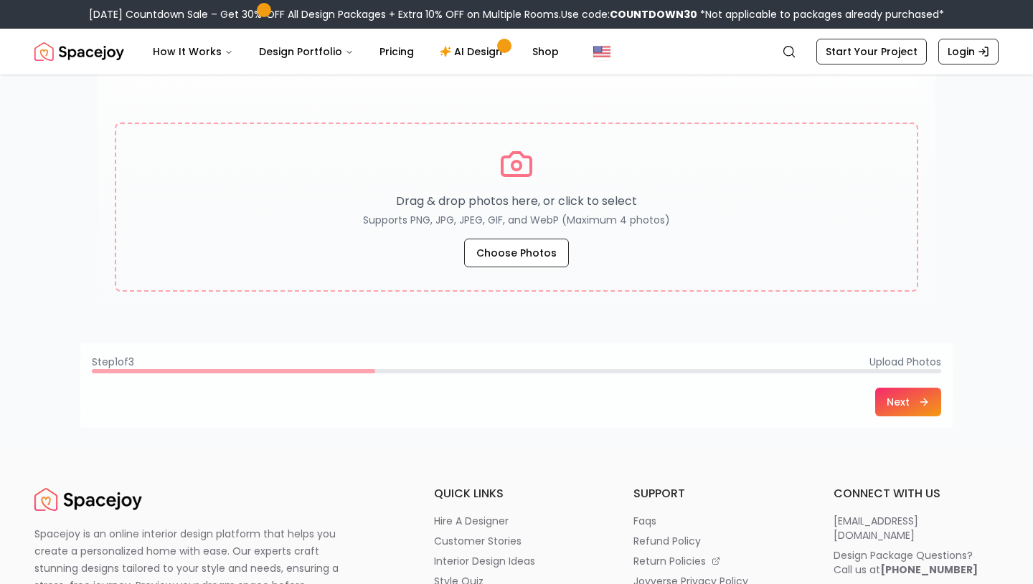
click at [894, 402] on button "Next" at bounding box center [908, 402] width 66 height 29
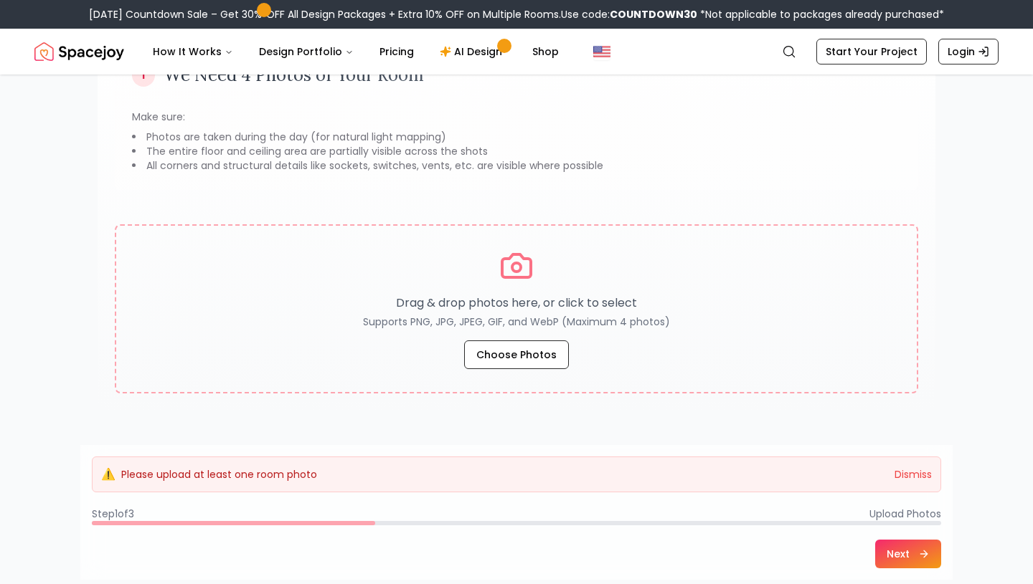
scroll to position [153, 0]
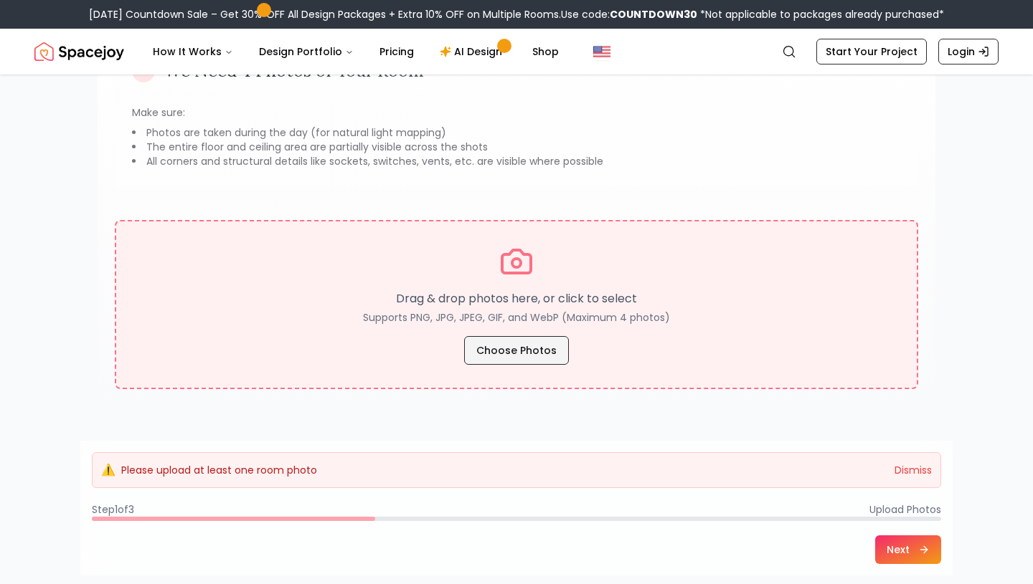
click at [523, 346] on button "Choose Photos" at bounding box center [516, 350] width 105 height 29
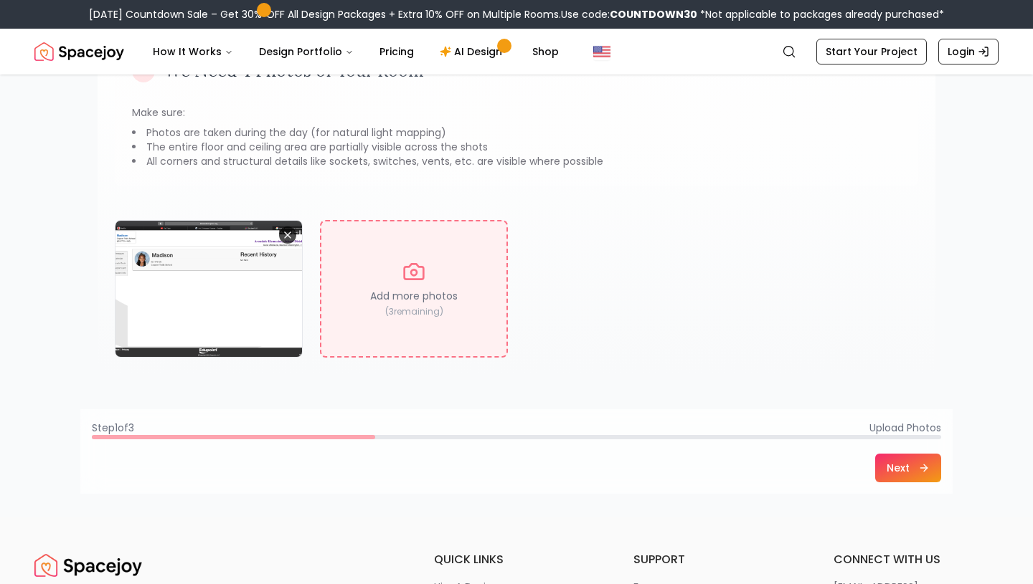
click at [285, 236] on icon "Remove image" at bounding box center [287, 234] width 11 height 11
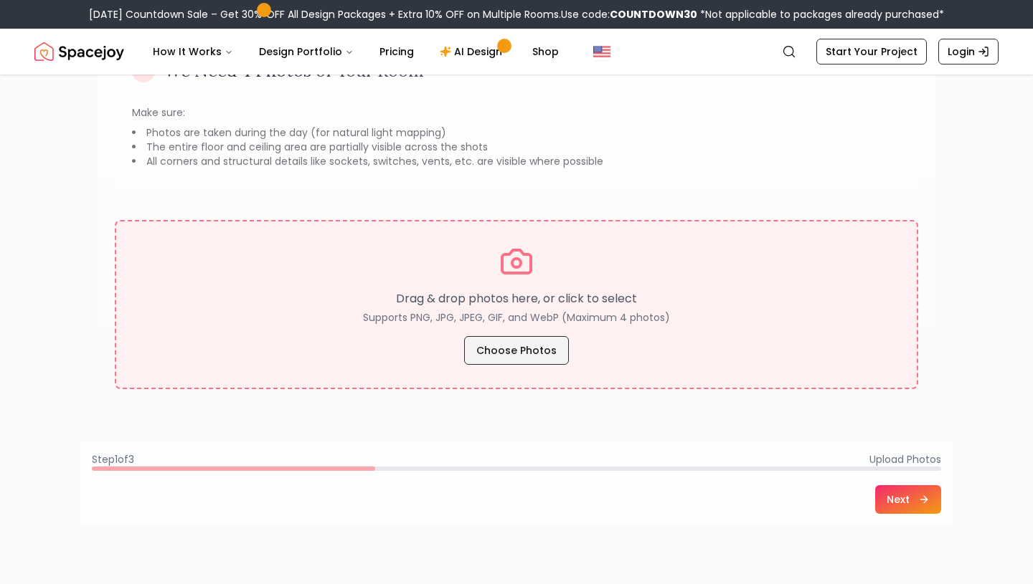
click at [490, 346] on button "Choose Photos" at bounding box center [516, 350] width 105 height 29
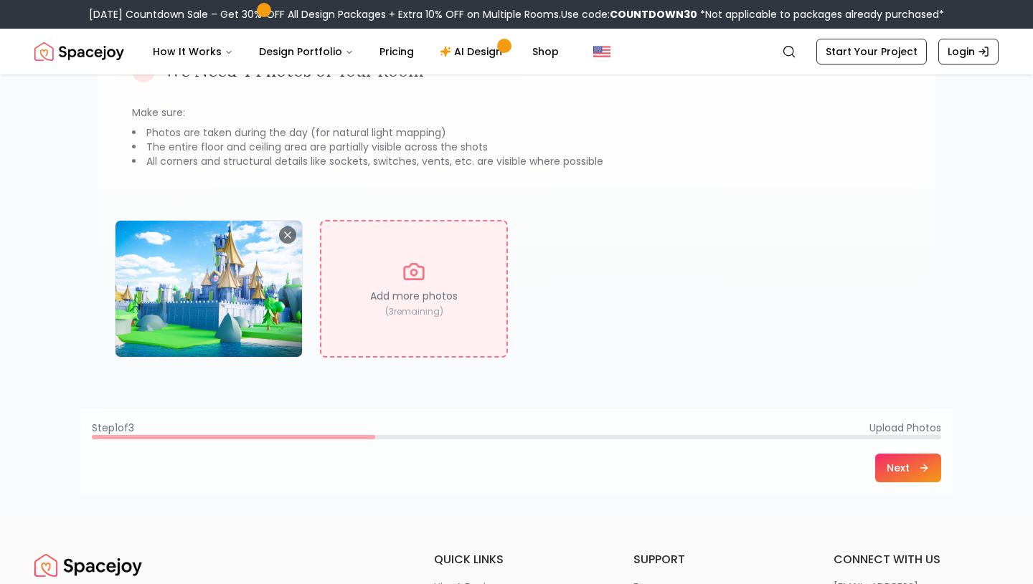
click at [896, 468] on button "Next" at bounding box center [908, 468] width 66 height 29
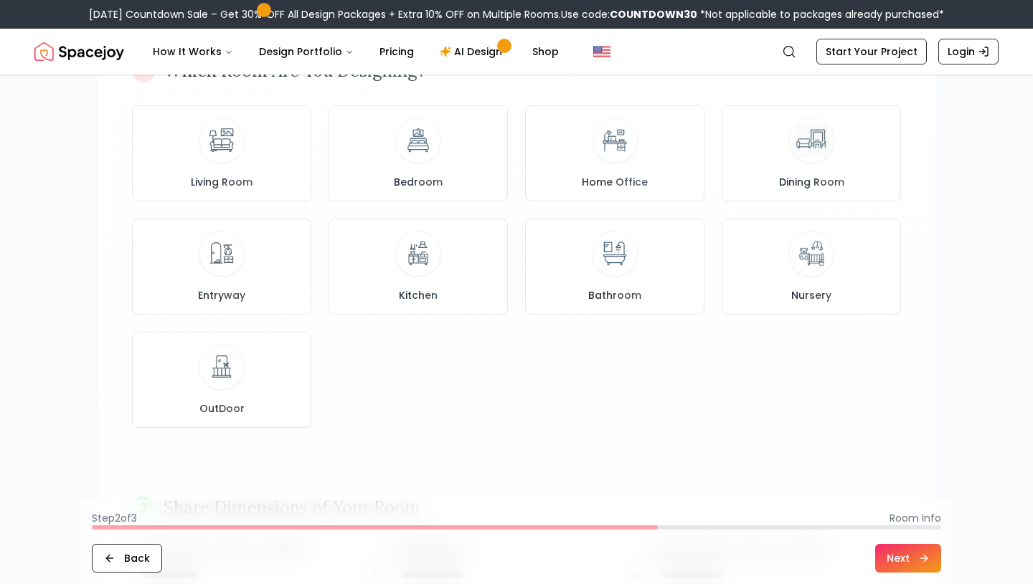
scroll to position [0, 0]
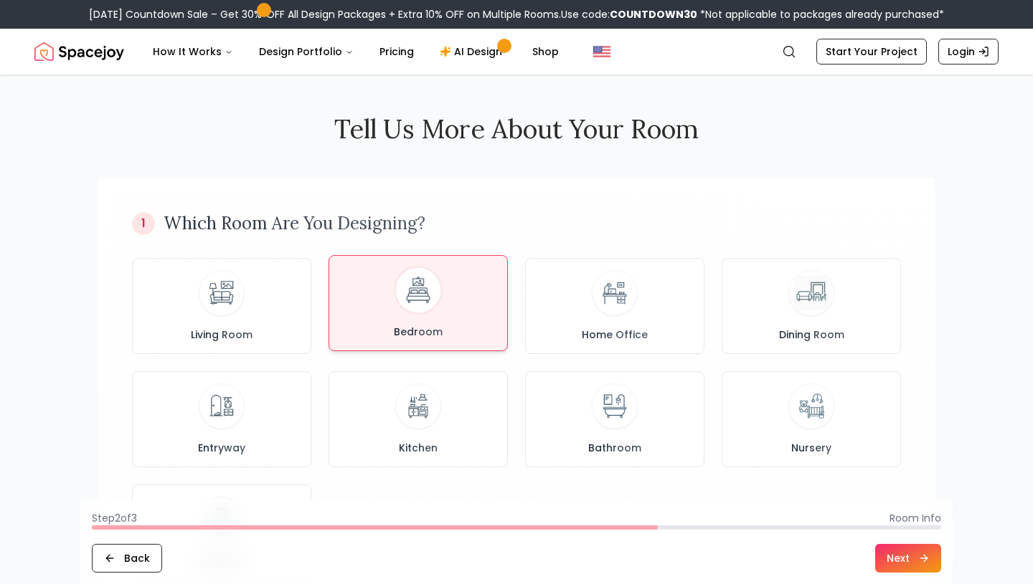
click at [422, 342] on button "Bedroom" at bounding box center [417, 303] width 179 height 96
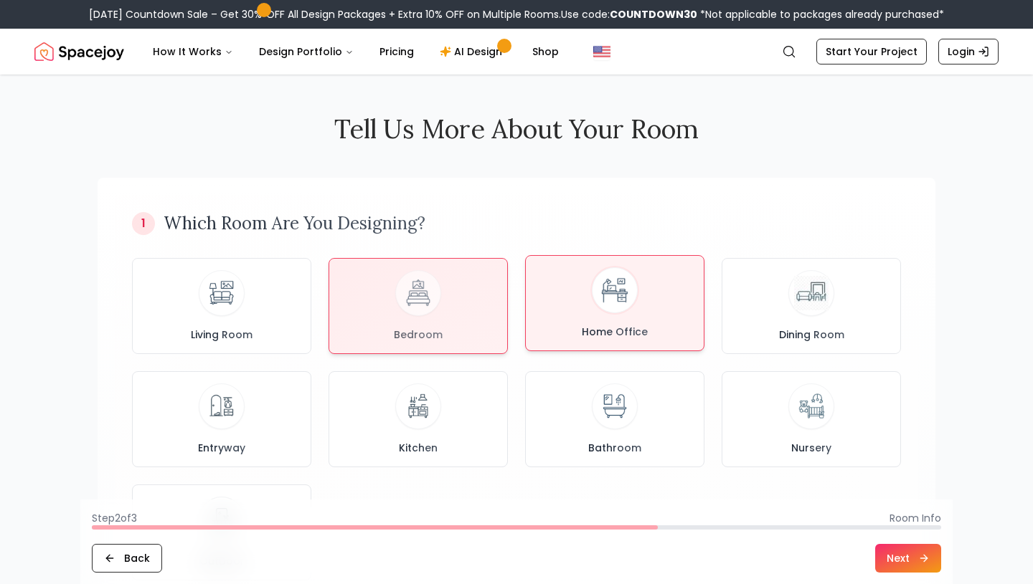
click at [592, 330] on span "Home Office" at bounding box center [615, 332] width 72 height 14
click at [460, 323] on div "Bedroom" at bounding box center [418, 303] width 155 height 72
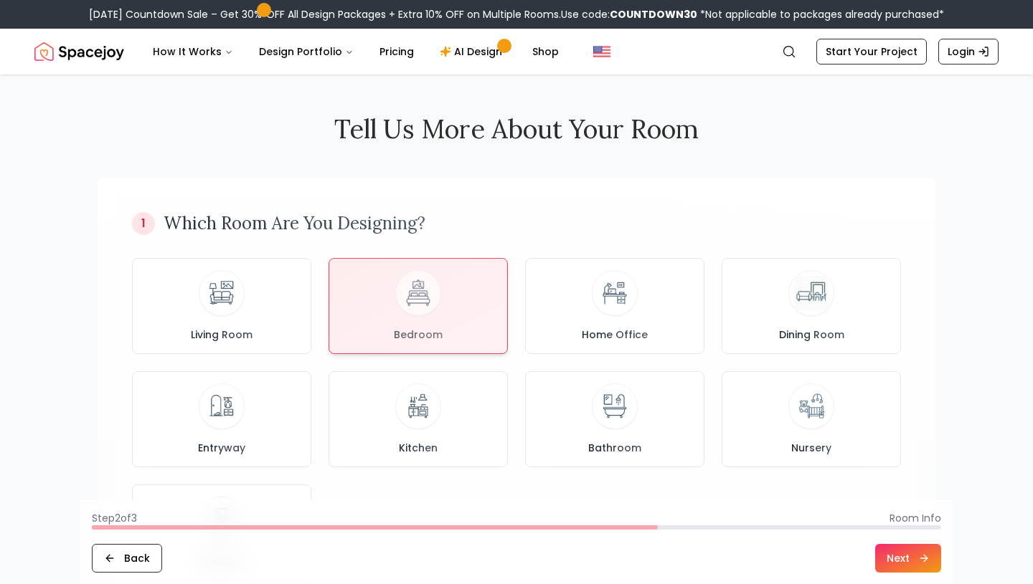
click at [882, 565] on button "Next" at bounding box center [908, 558] width 66 height 29
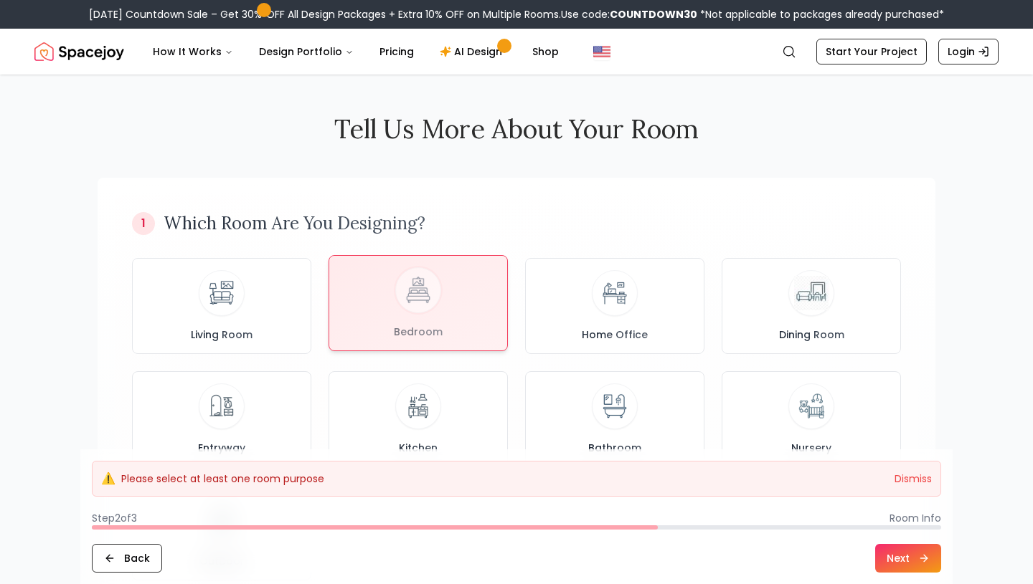
click at [439, 325] on div at bounding box center [418, 303] width 178 height 95
click at [895, 562] on button "Next" at bounding box center [908, 558] width 66 height 29
click at [906, 563] on button "Next" at bounding box center [908, 558] width 66 height 29
click at [906, 567] on button "Next" at bounding box center [908, 558] width 66 height 29
click at [919, 477] on button "Dismiss" at bounding box center [912, 479] width 37 height 14
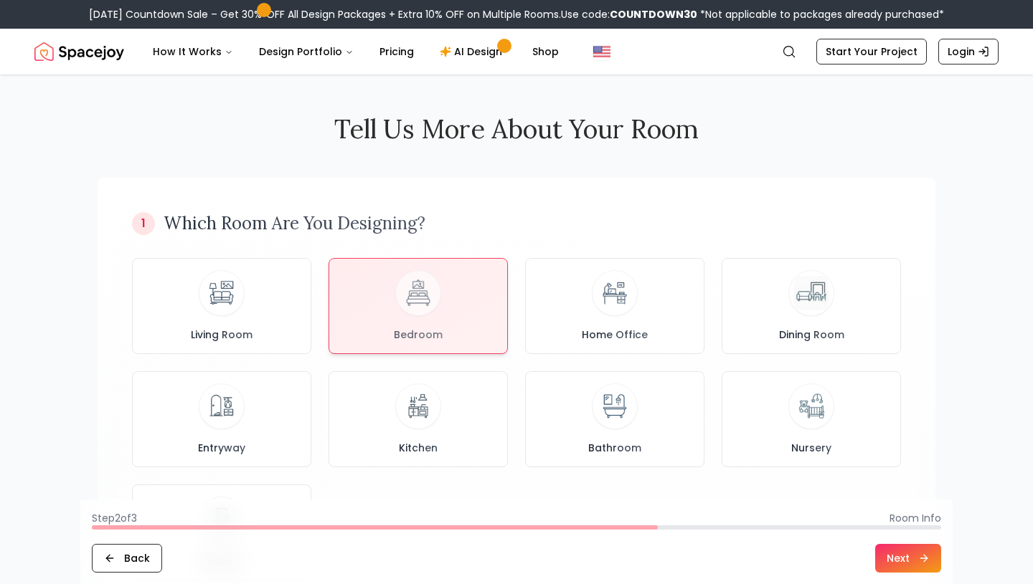
click at [898, 554] on button "Next" at bounding box center [908, 558] width 66 height 29
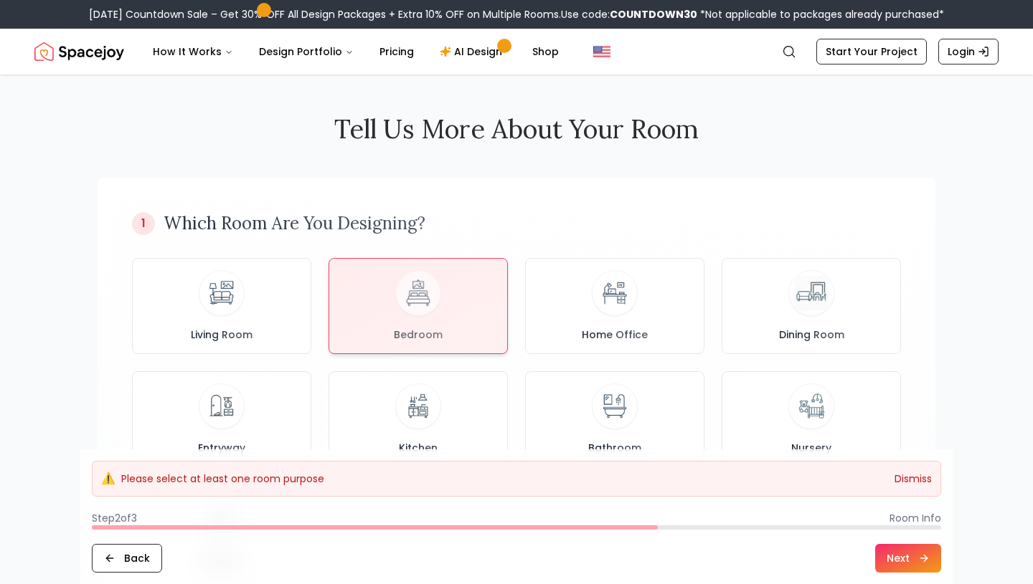
click at [905, 475] on button "Dismiss" at bounding box center [912, 479] width 37 height 14
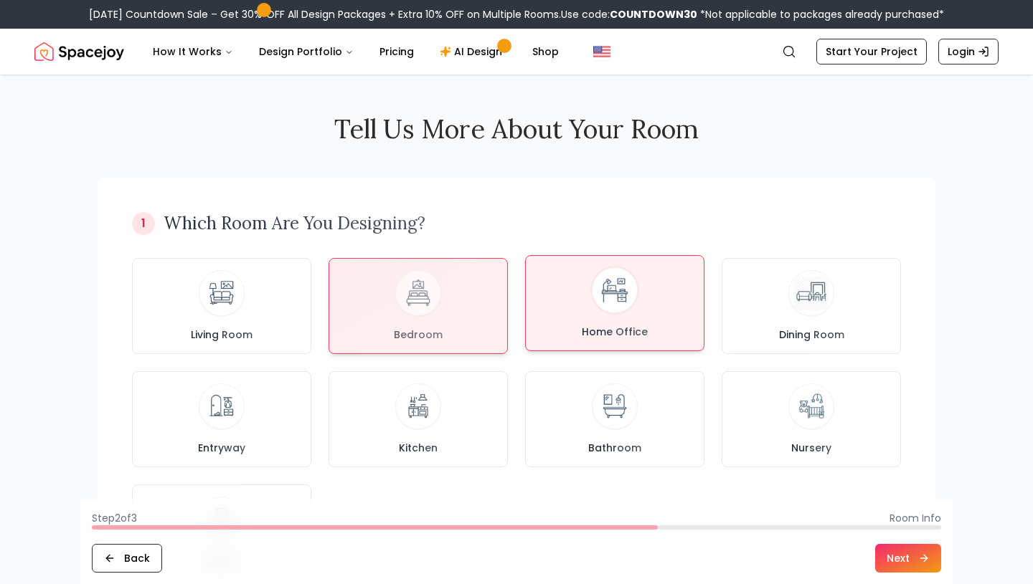
click at [559, 338] on div "Home Office" at bounding box center [614, 303] width 155 height 72
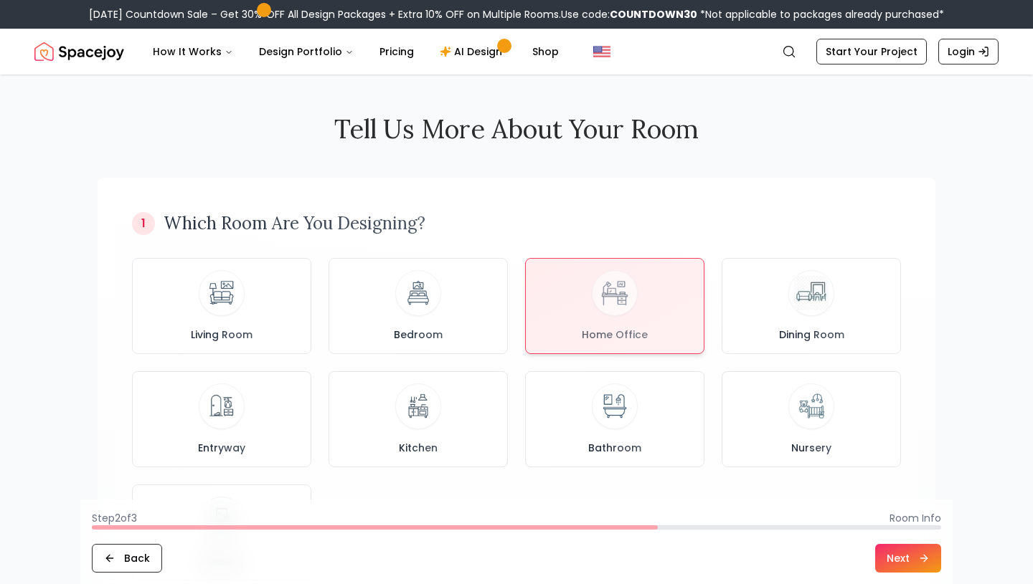
click at [897, 555] on button "Next" at bounding box center [908, 558] width 66 height 29
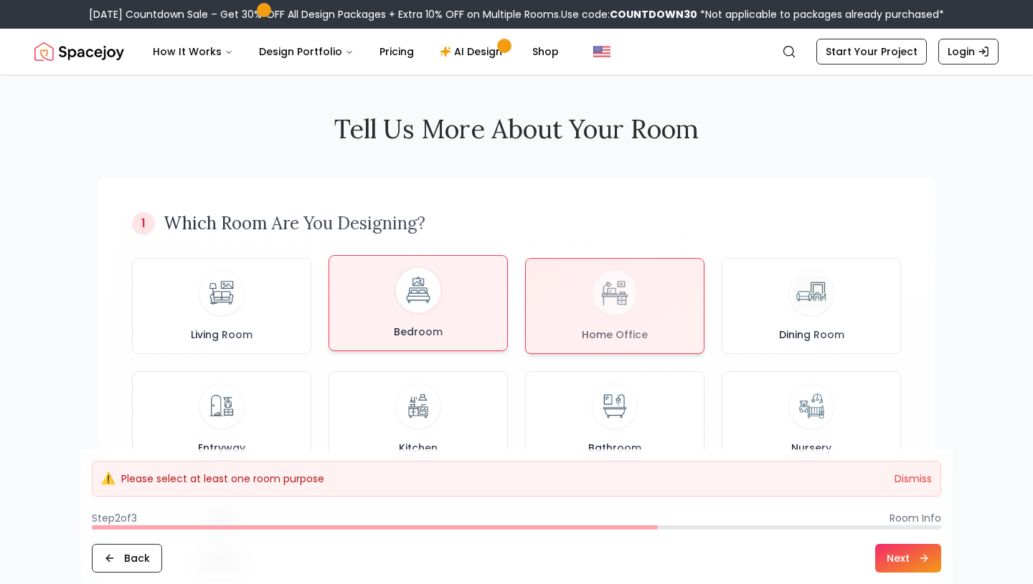
click at [432, 331] on span "Bedroom" at bounding box center [418, 332] width 54 height 14
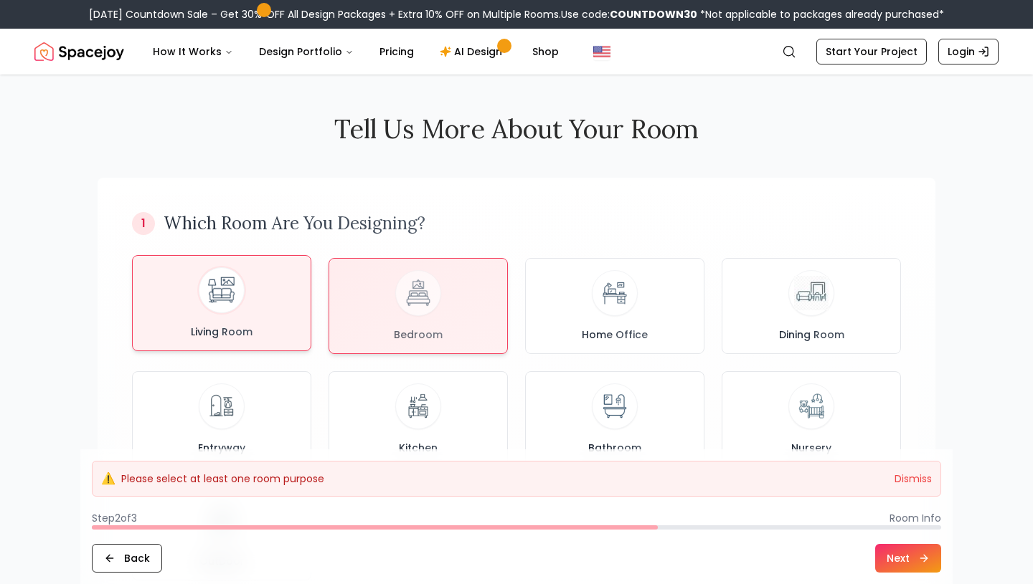
click at [279, 314] on div "Living Room" at bounding box center [221, 303] width 155 height 72
click at [445, 311] on div "Bedroom" at bounding box center [418, 303] width 155 height 72
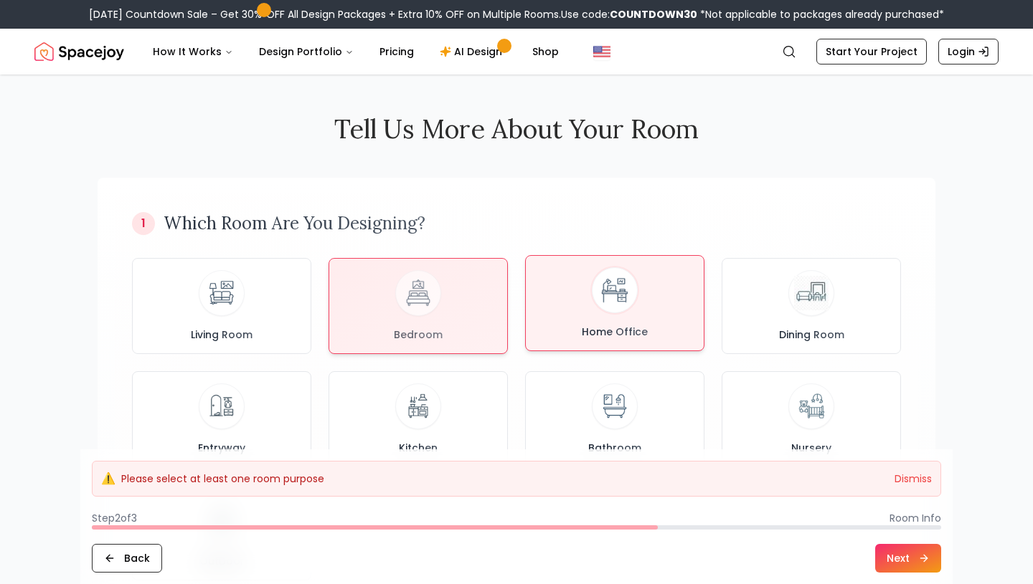
click at [534, 311] on button "Home Office" at bounding box center [614, 303] width 179 height 96
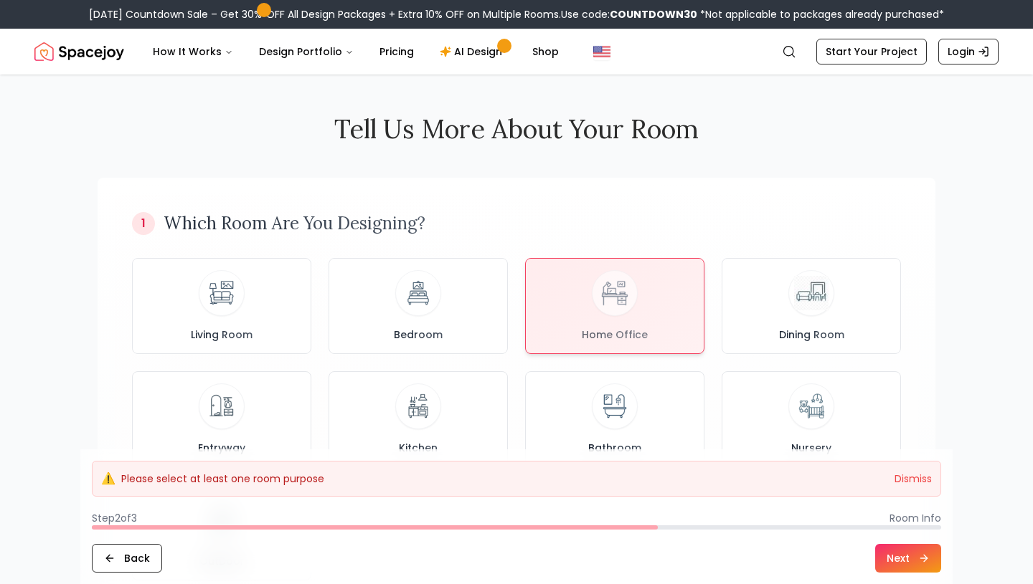
click at [901, 559] on button "Next" at bounding box center [908, 558] width 66 height 29
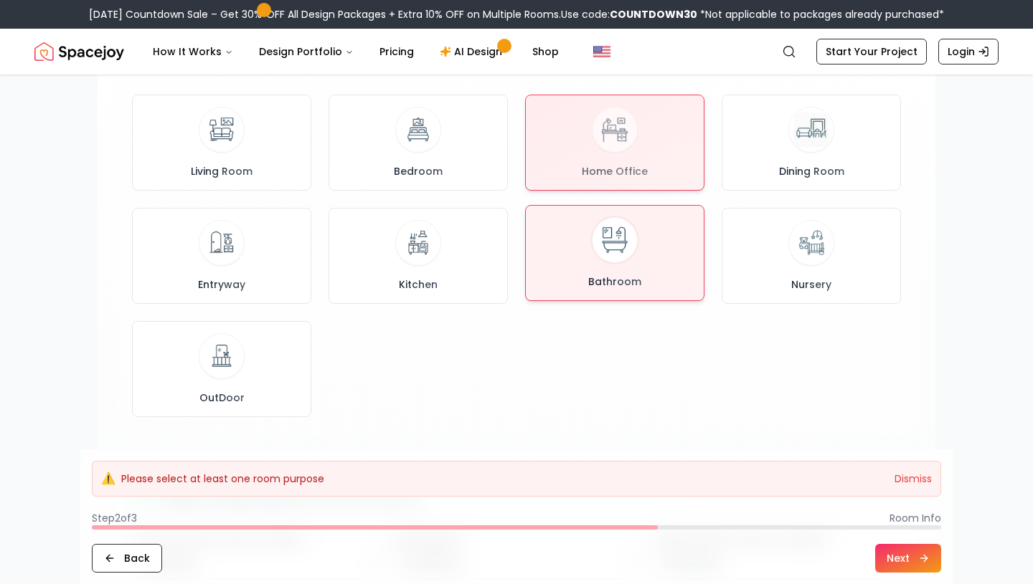
scroll to position [161, 0]
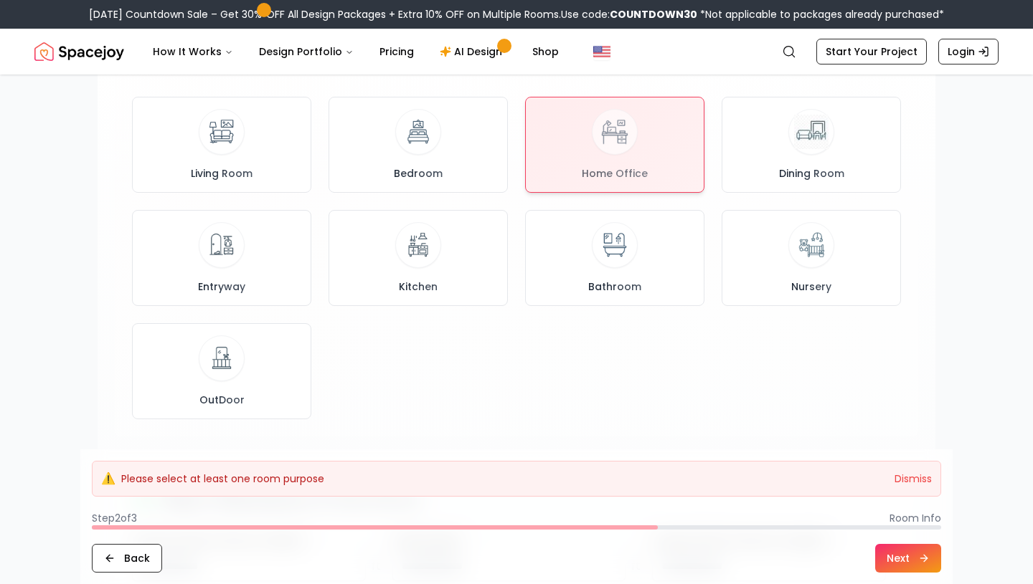
click at [901, 529] on div at bounding box center [516, 528] width 849 height 4
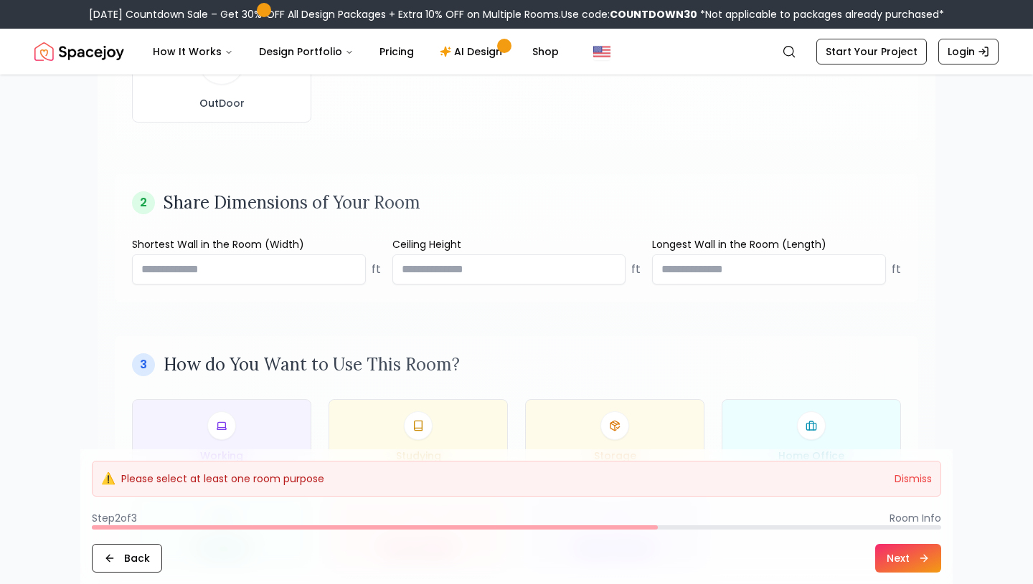
scroll to position [459, 0]
click at [263, 270] on input "number" at bounding box center [249, 269] width 234 height 30
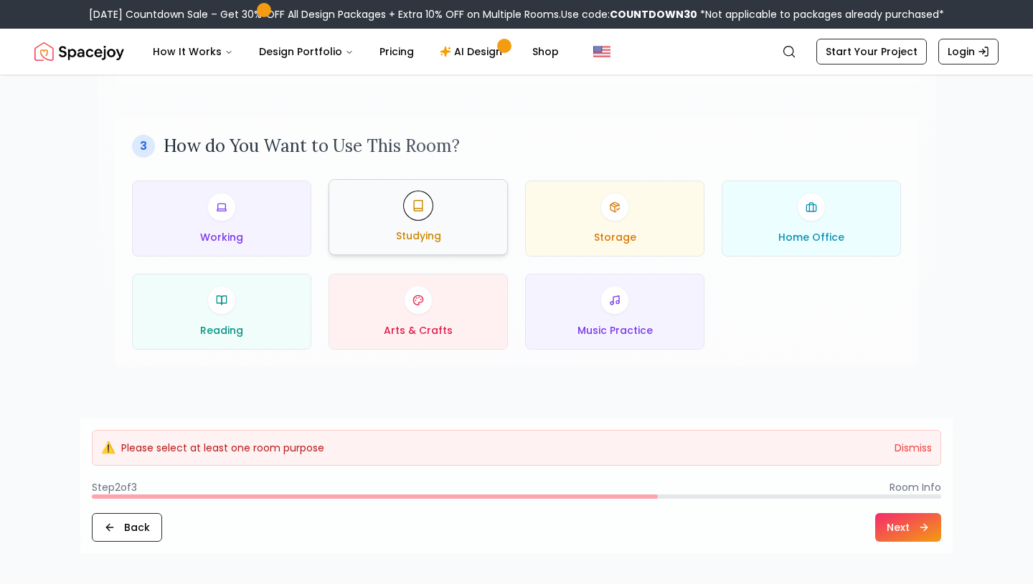
scroll to position [678, 0]
click at [491, 214] on div "Studying" at bounding box center [418, 217] width 155 height 52
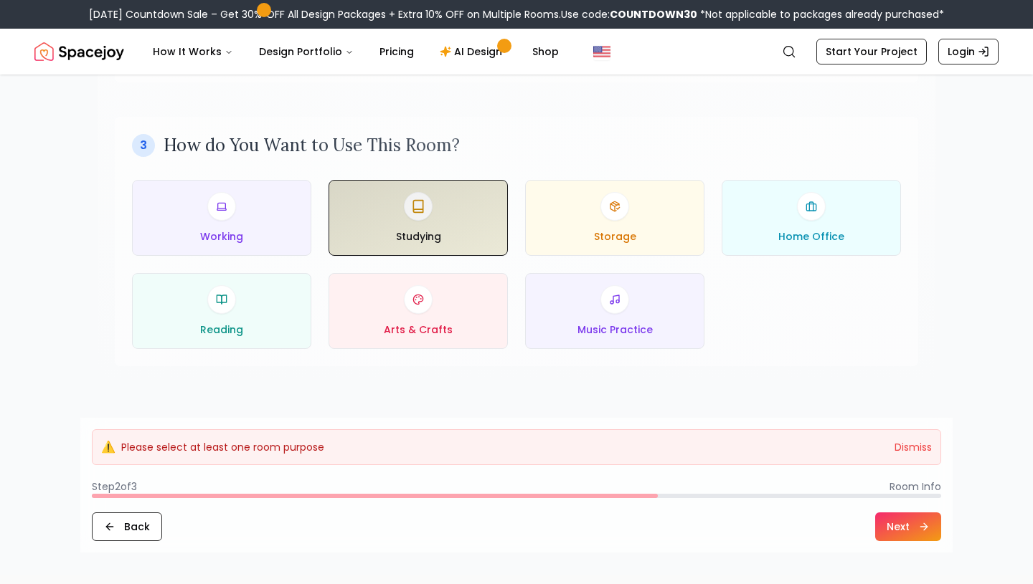
click at [314, 235] on div "Working Studying Storage Home Office Reading Arts & Crafts Music Practice" at bounding box center [516, 264] width 769 height 169
click at [272, 235] on div "Working" at bounding box center [221, 217] width 155 height 52
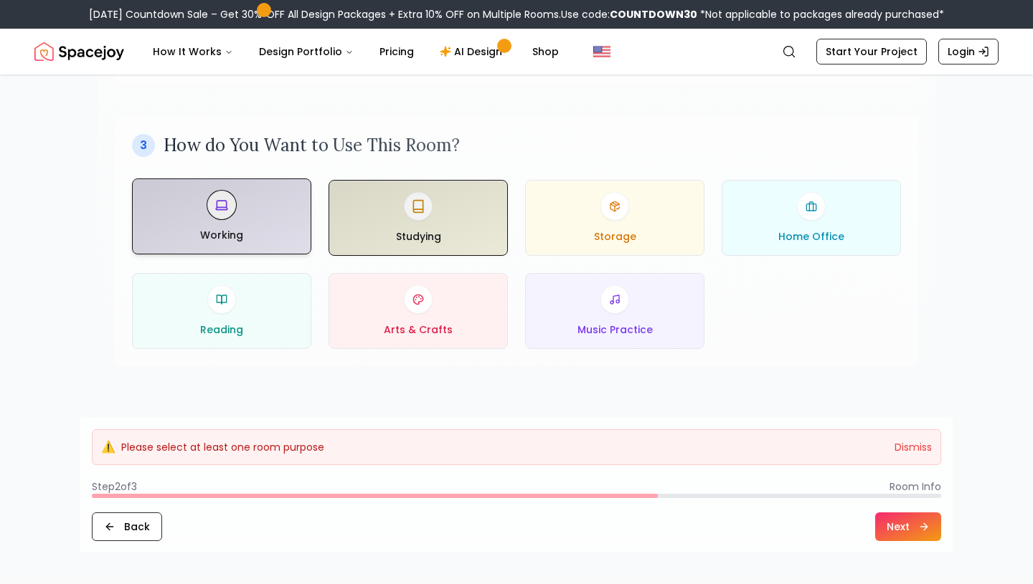
click at [273, 236] on div at bounding box center [222, 216] width 178 height 75
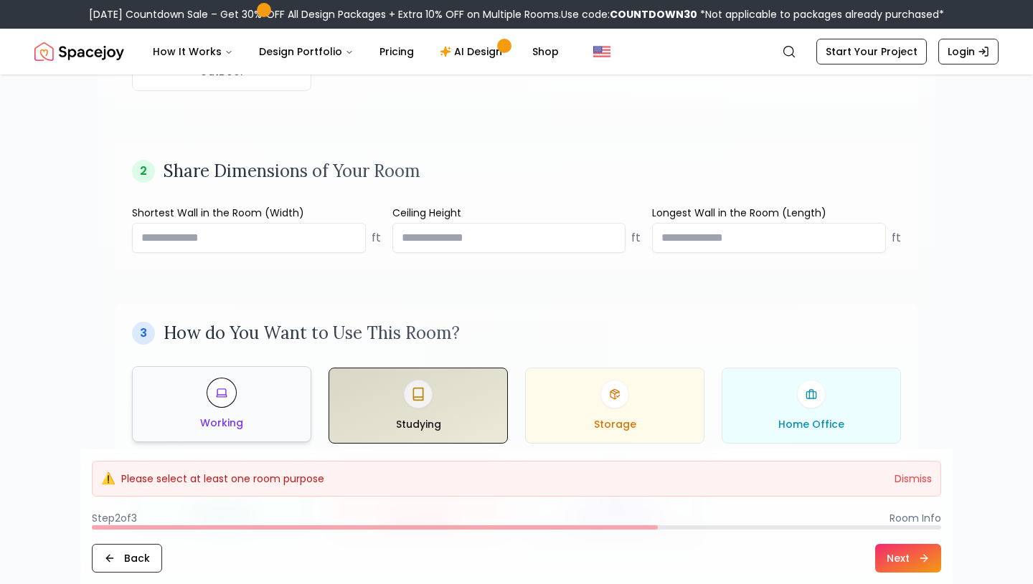
scroll to position [488, 0]
click at [911, 560] on button "Next" at bounding box center [908, 558] width 66 height 29
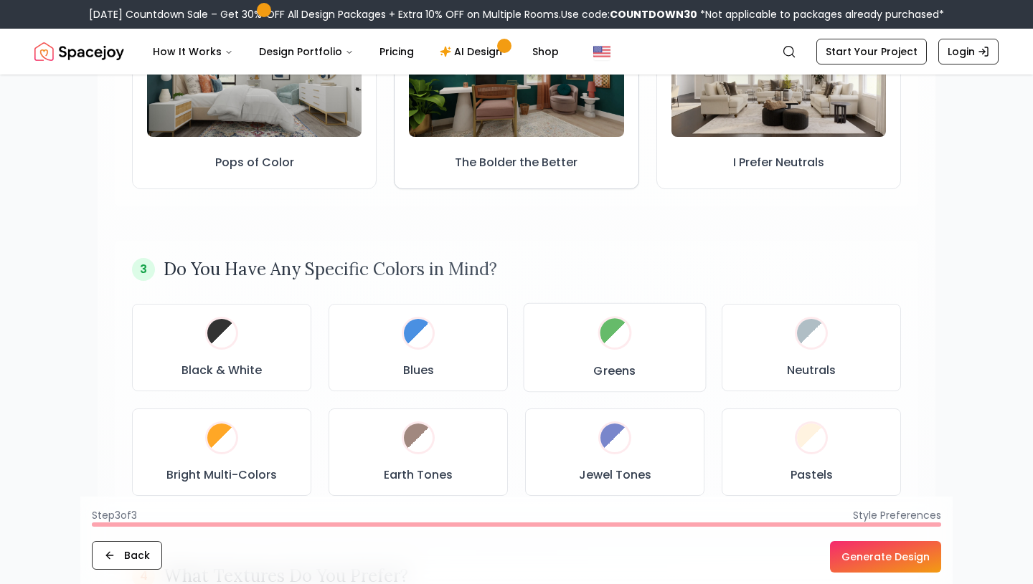
scroll to position [567, 0]
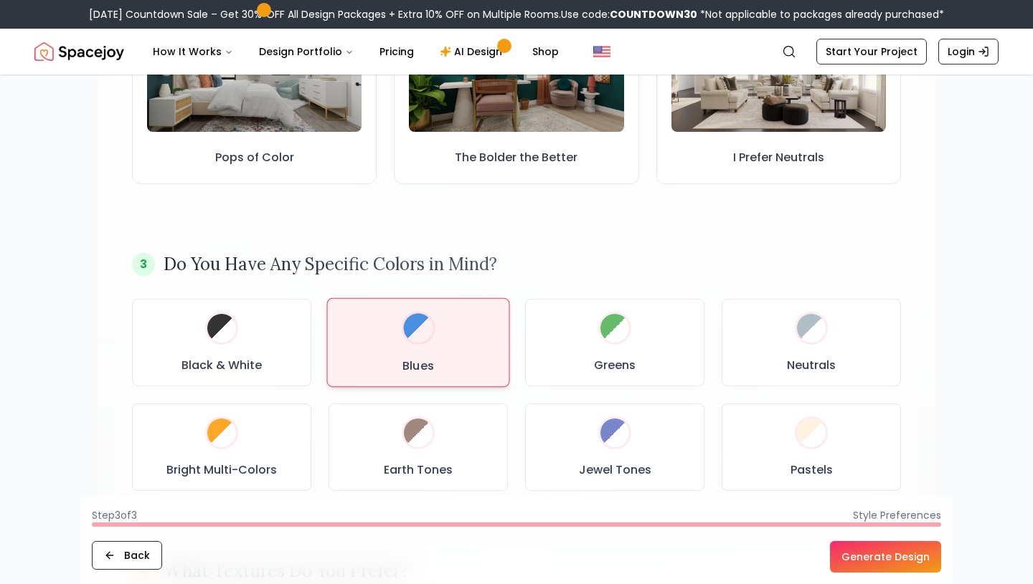
click at [478, 371] on div "Blues" at bounding box center [418, 343] width 158 height 65
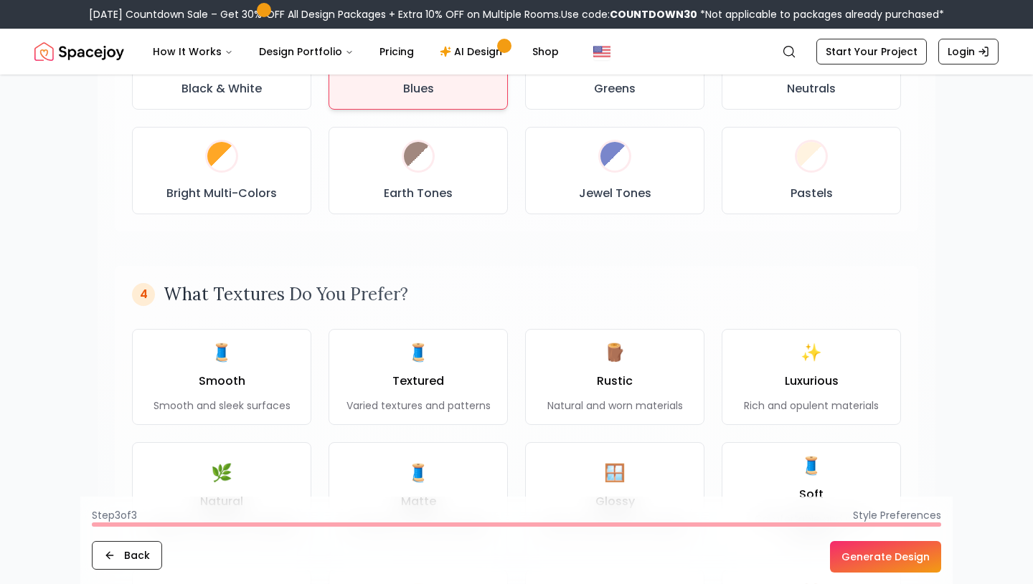
scroll to position [848, 0]
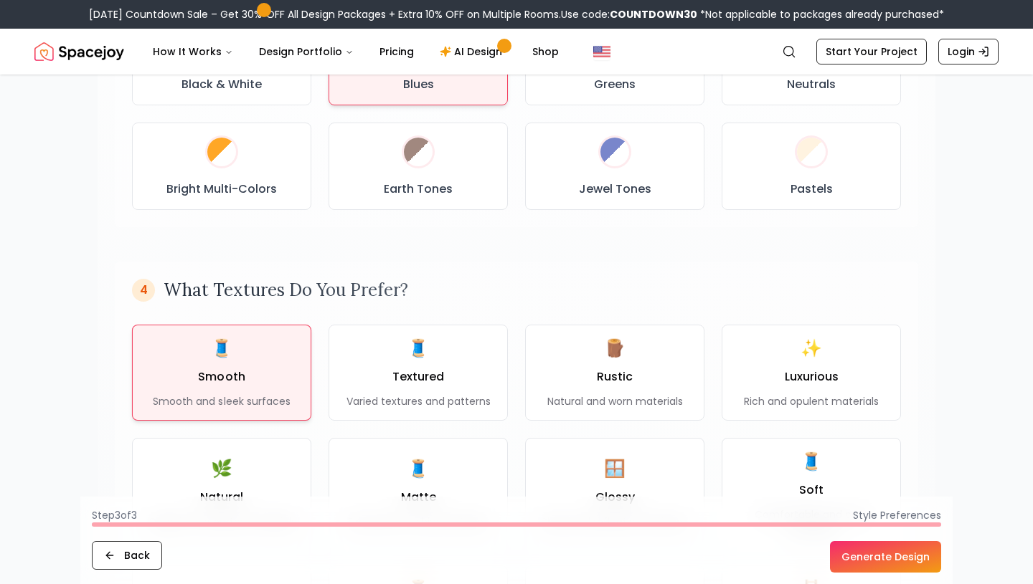
click at [252, 374] on div "🧵 Smooth Smooth and sleek surfaces" at bounding box center [221, 373] width 137 height 72
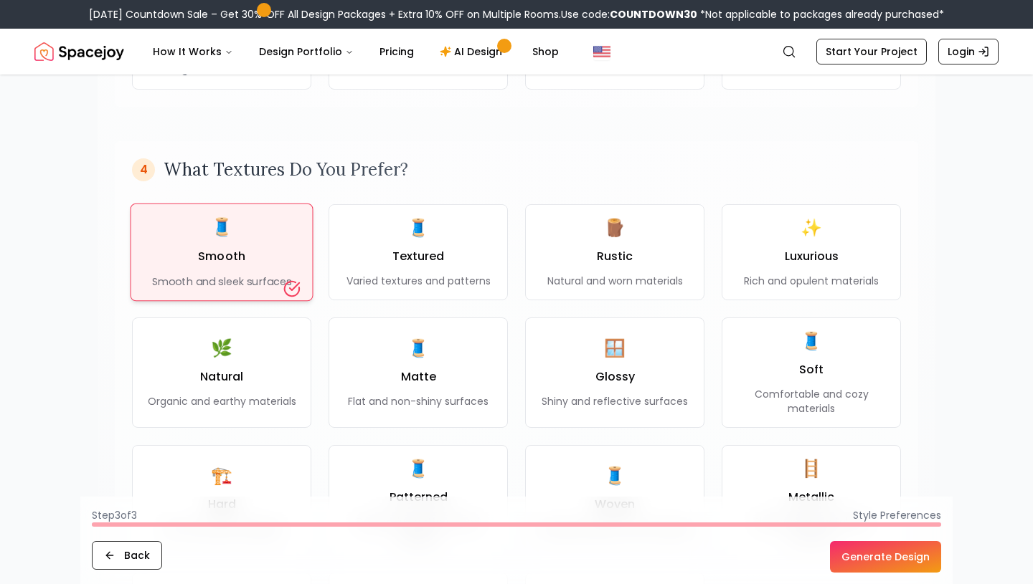
scroll to position [970, 0]
click at [868, 562] on button "Generate Design" at bounding box center [885, 557] width 111 height 32
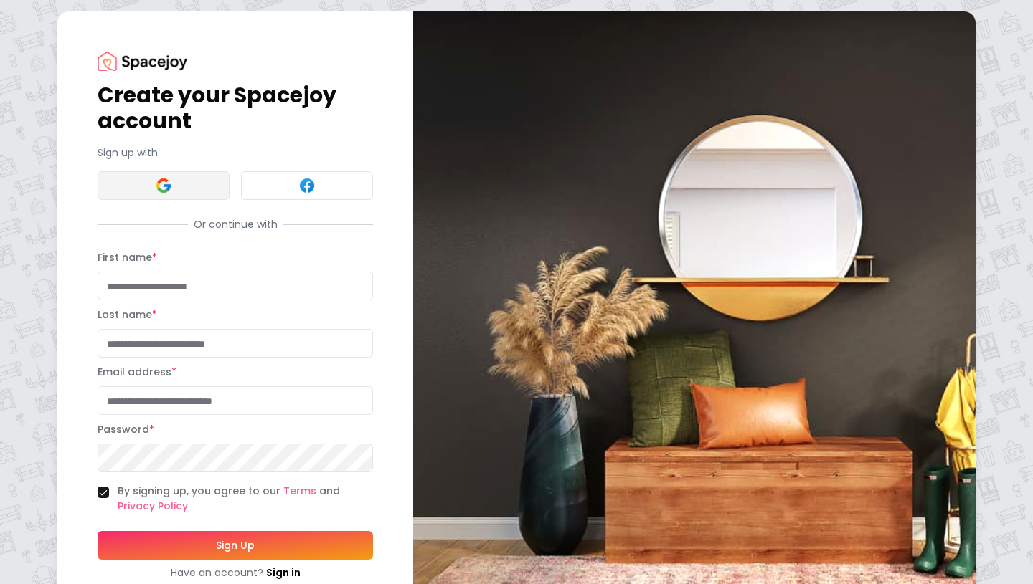
click at [128, 194] on button at bounding box center [164, 185] width 132 height 29
